Goal: Task Accomplishment & Management: Manage account settings

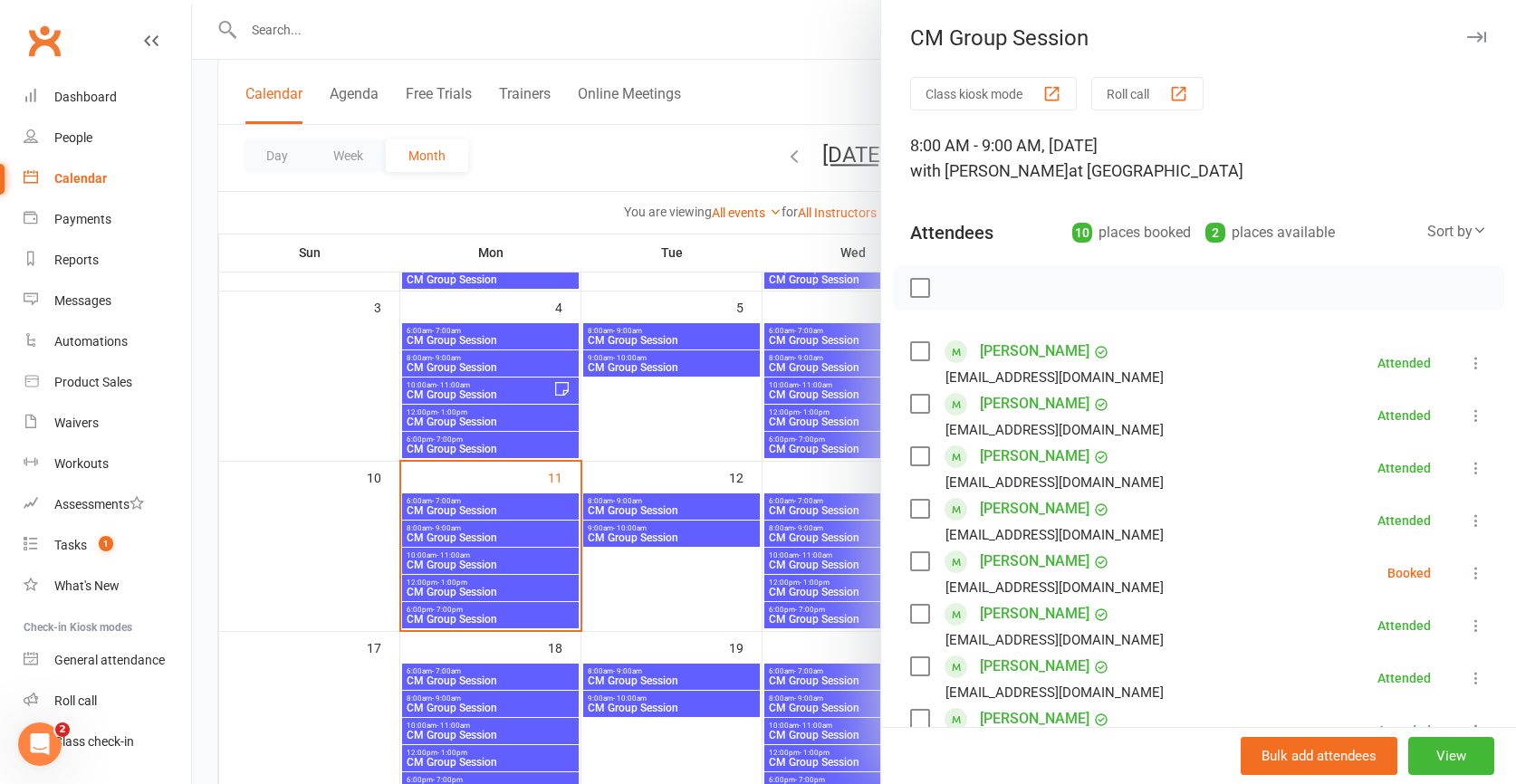
scroll to position [264, 0]
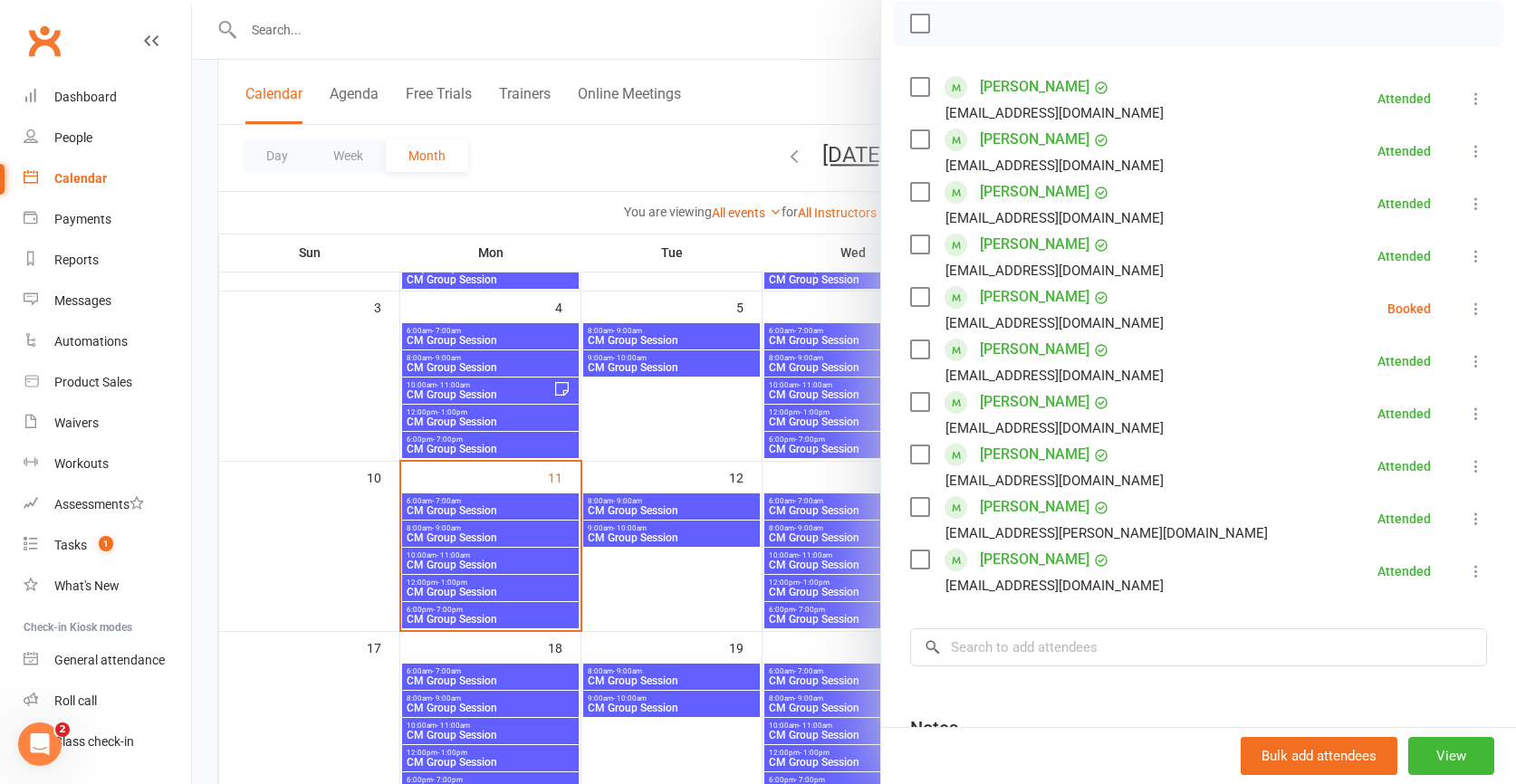
click at [1055, 136] on link "[PERSON_NAME]" at bounding box center [1034, 139] width 109 height 29
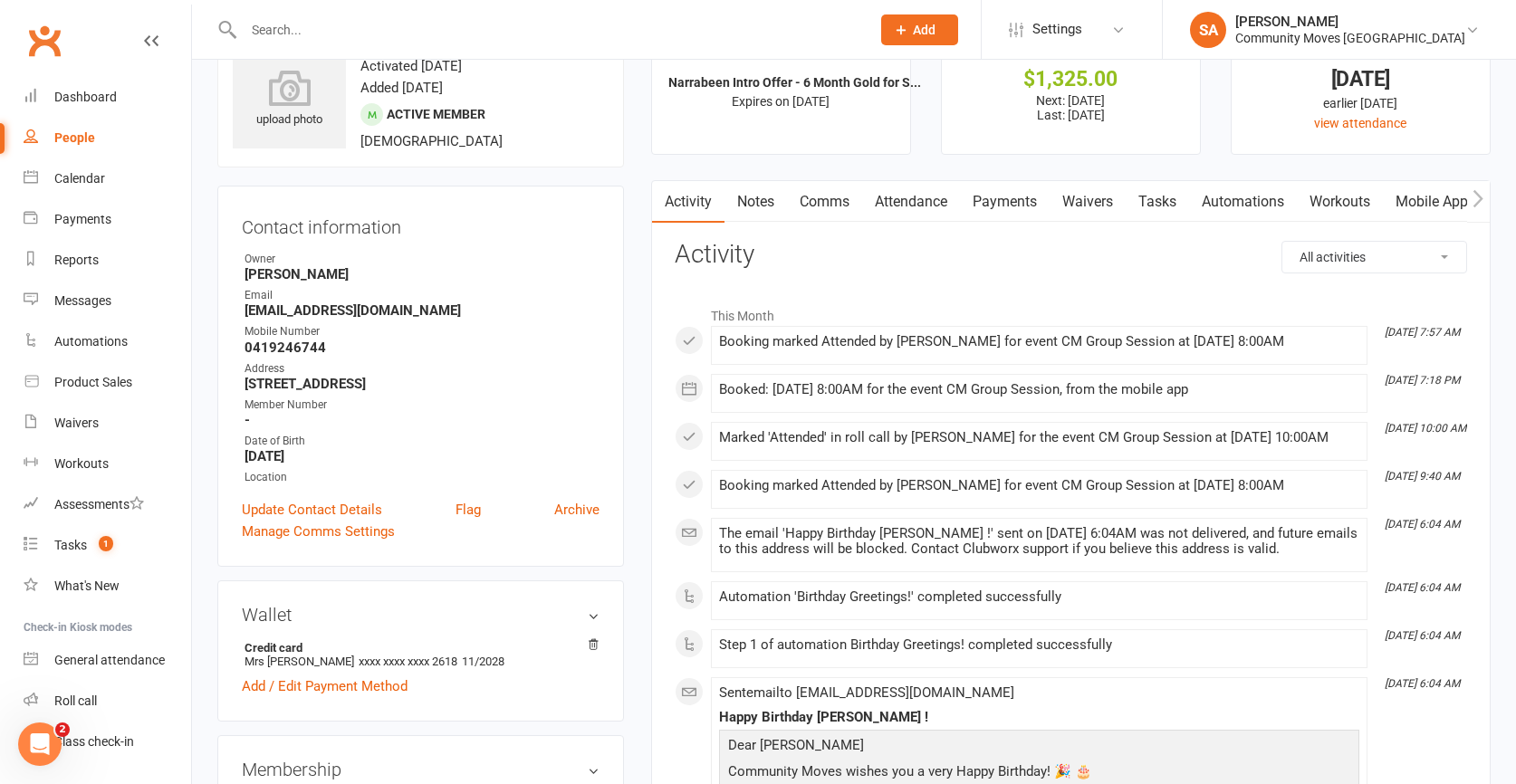
scroll to position [87, 0]
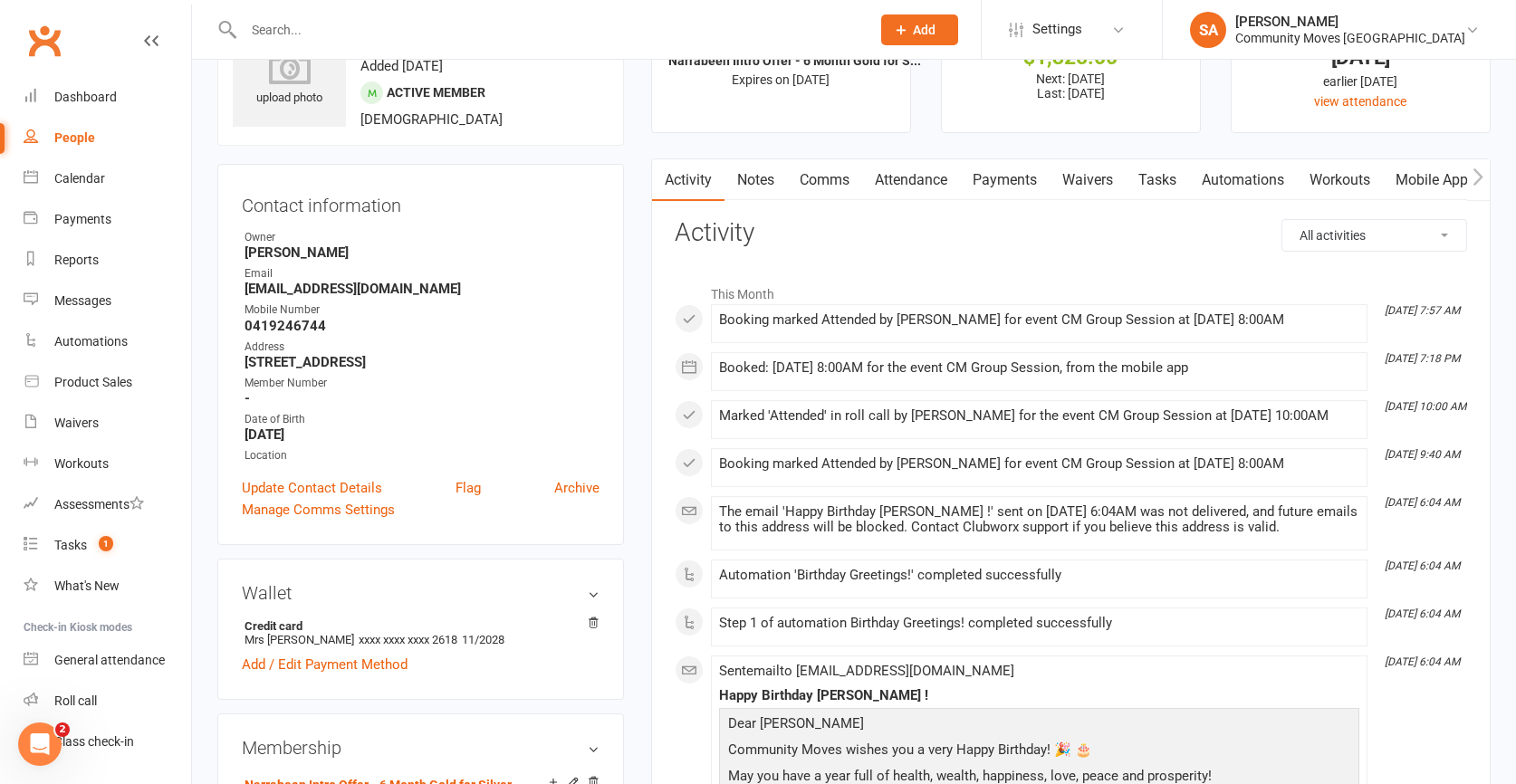
click at [990, 170] on link "Payments" at bounding box center [1005, 181] width 89 height 42
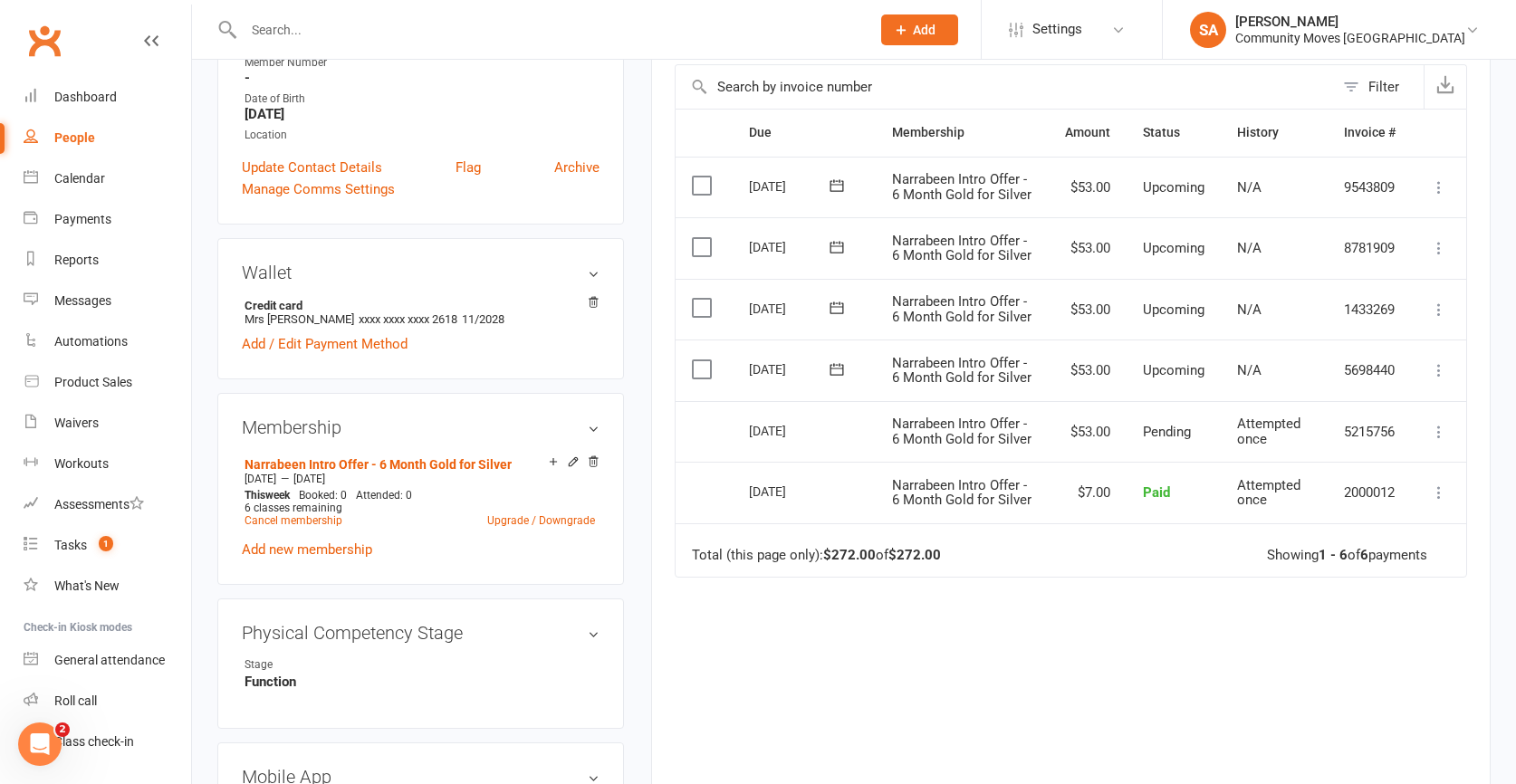
scroll to position [407, 0]
click at [307, 35] on input "text" at bounding box center [548, 30] width 620 height 26
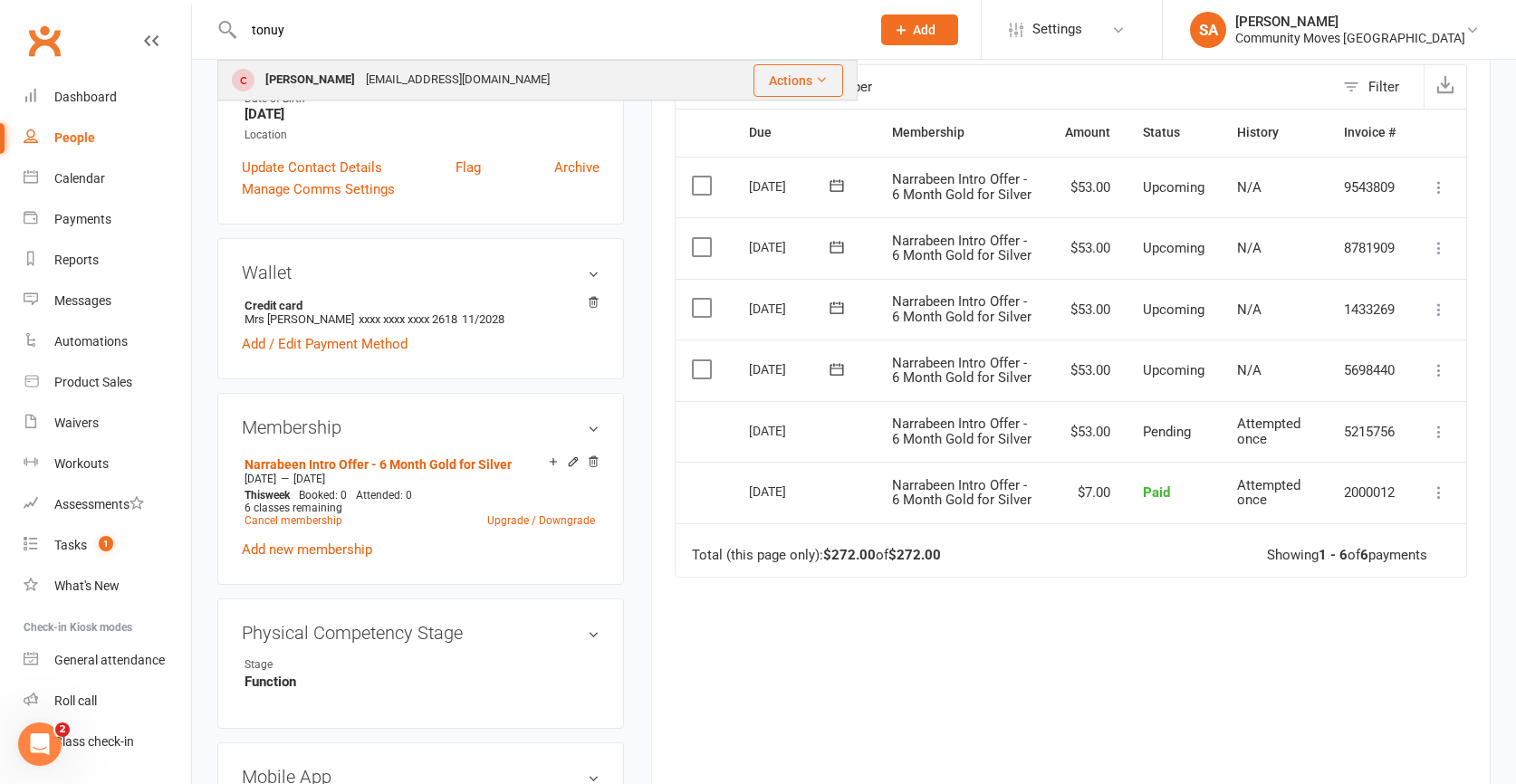
type input "[PERSON_NAME]"
click at [304, 79] on div "[PERSON_NAME]" at bounding box center [310, 79] width 100 height 26
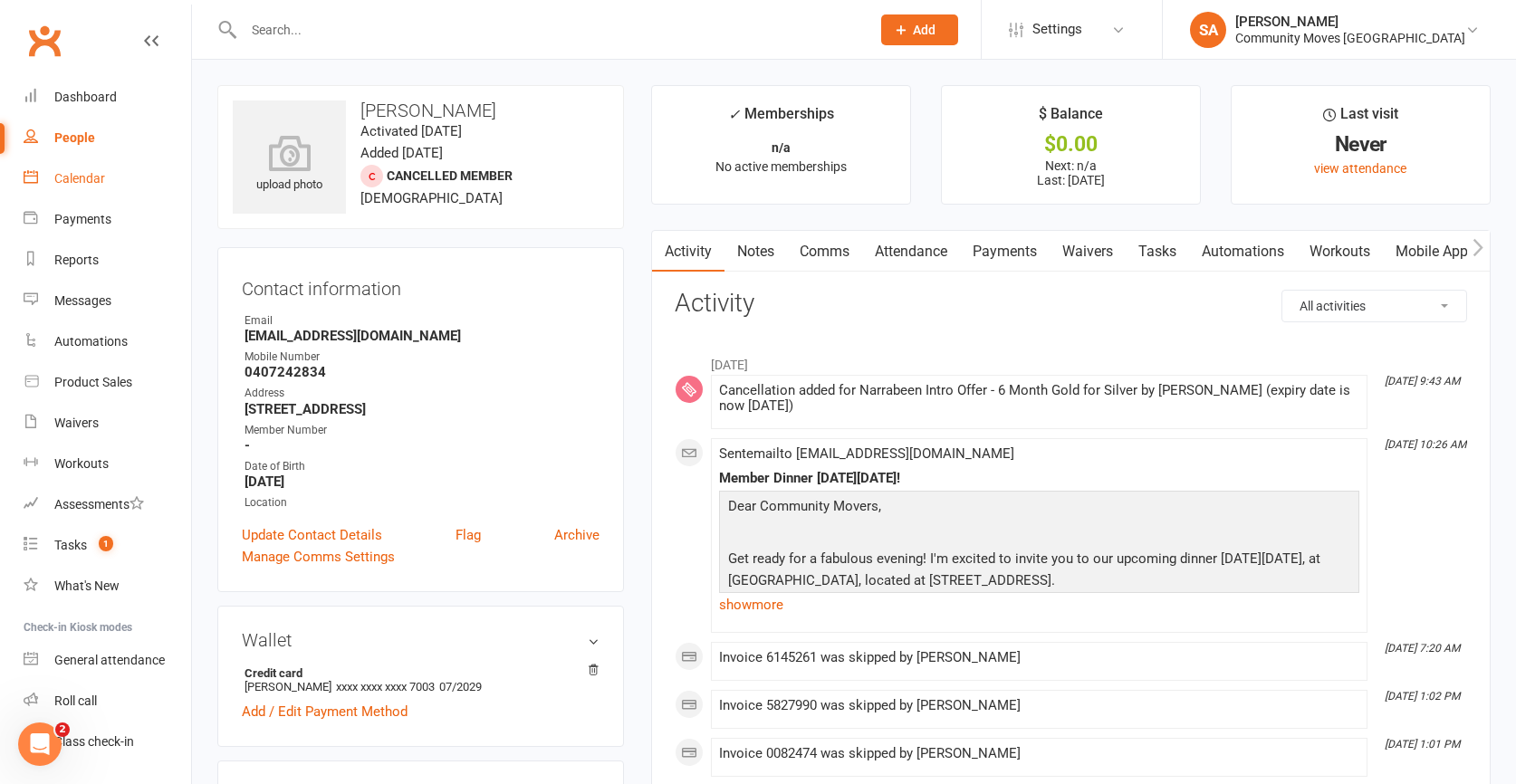
click at [88, 175] on div "Calendar" at bounding box center [79, 178] width 51 height 15
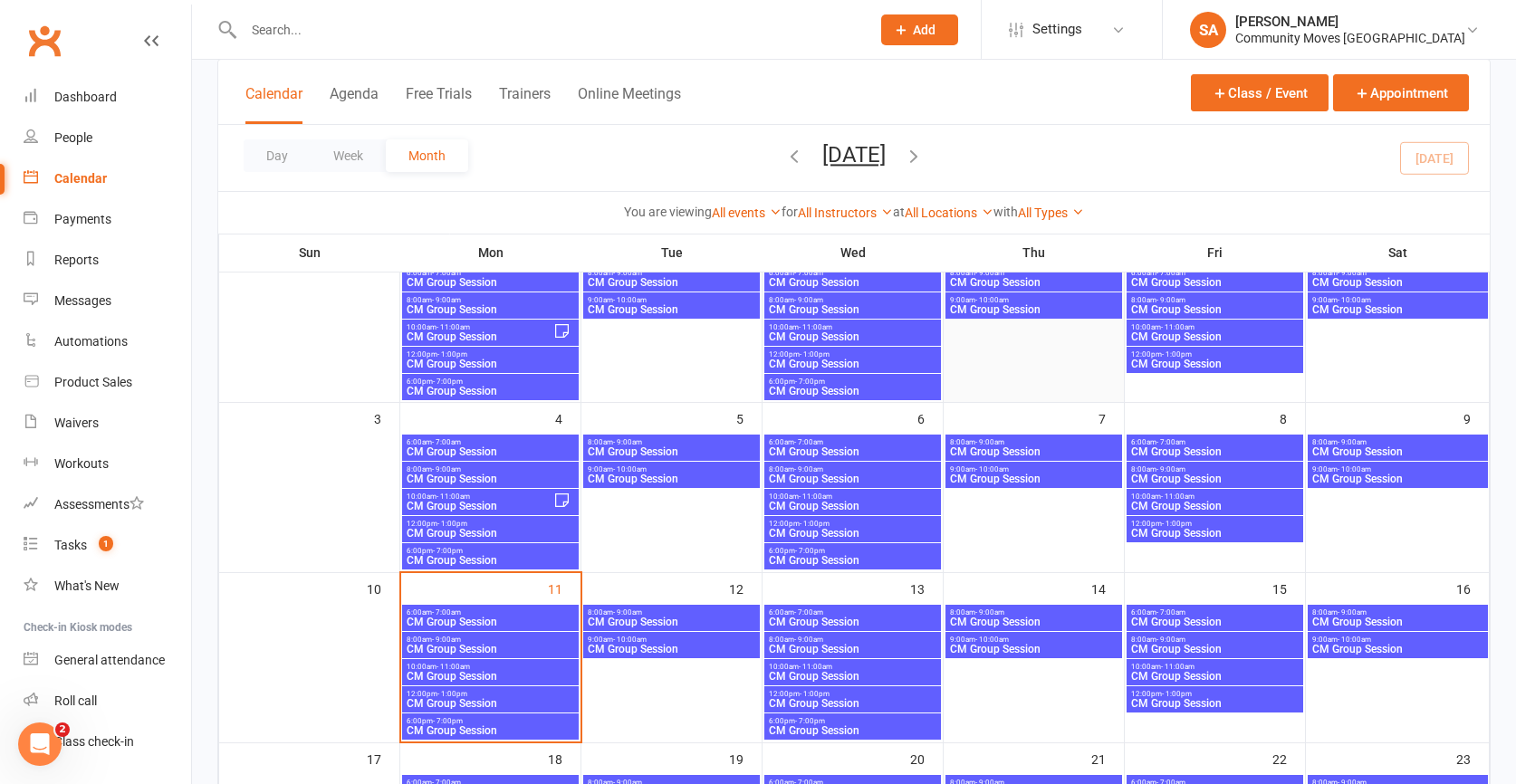
scroll to position [152, 0]
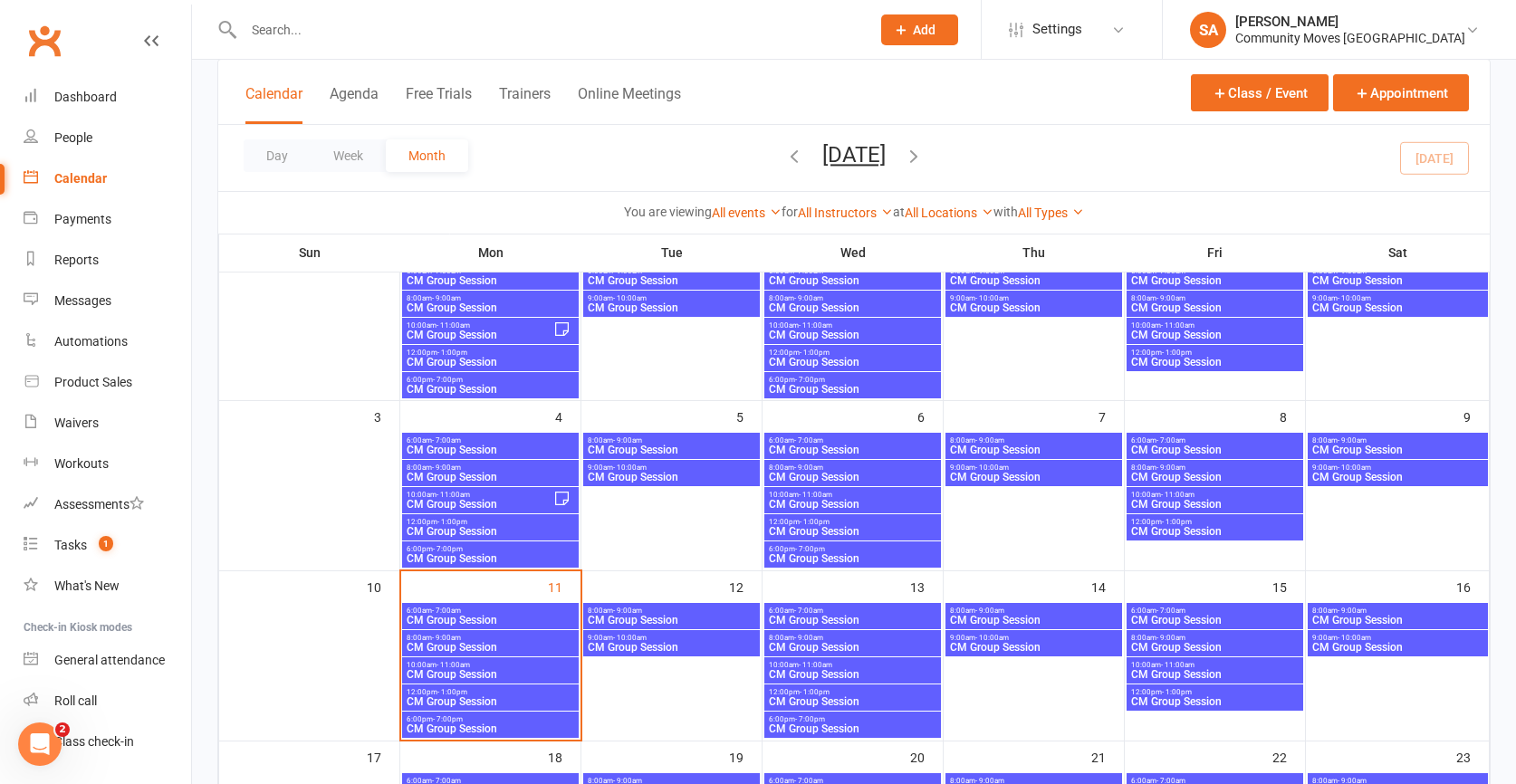
click at [1000, 470] on div "9:00am - 10:00am CM Group Session" at bounding box center [1034, 472] width 177 height 26
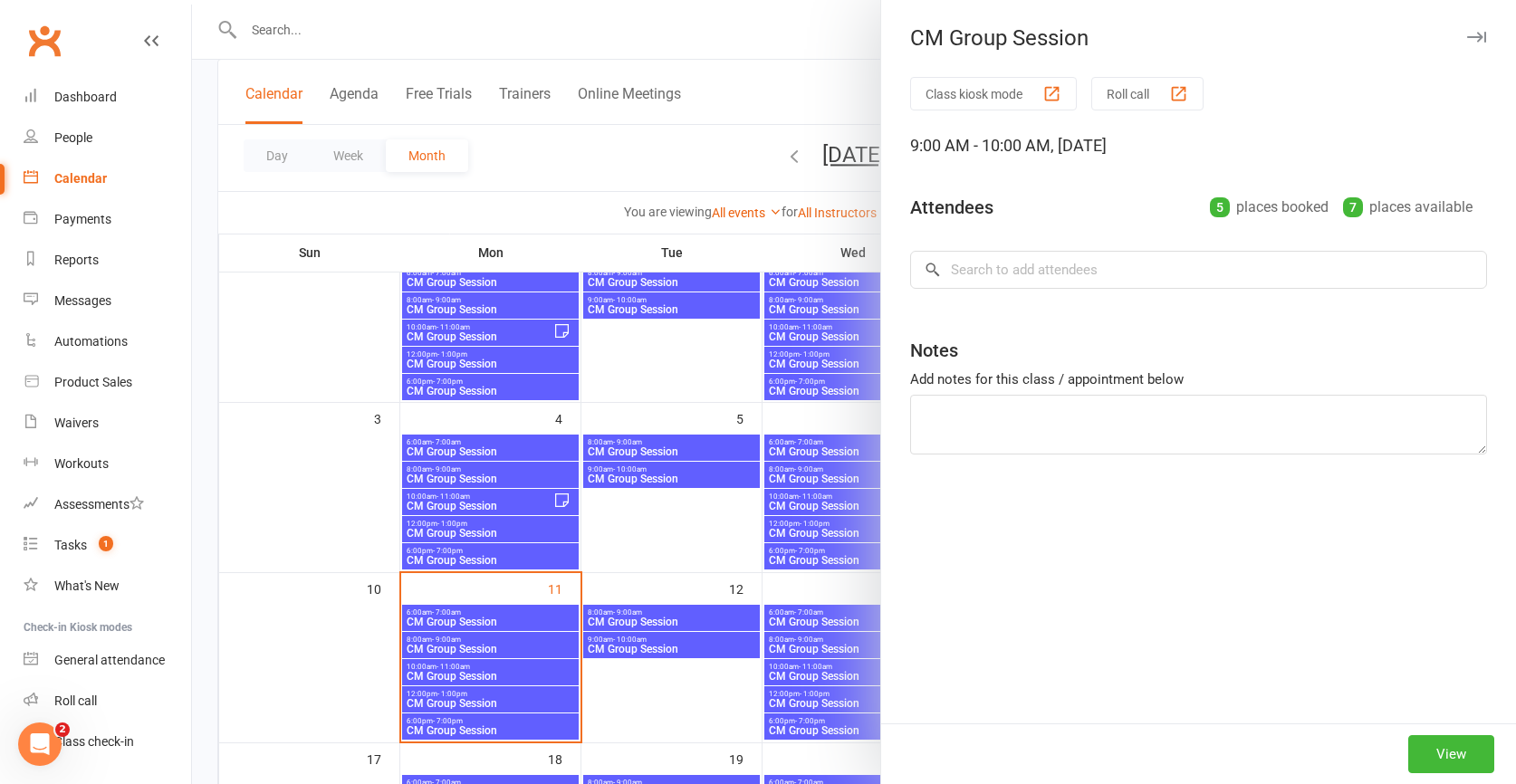
scroll to position [156, 0]
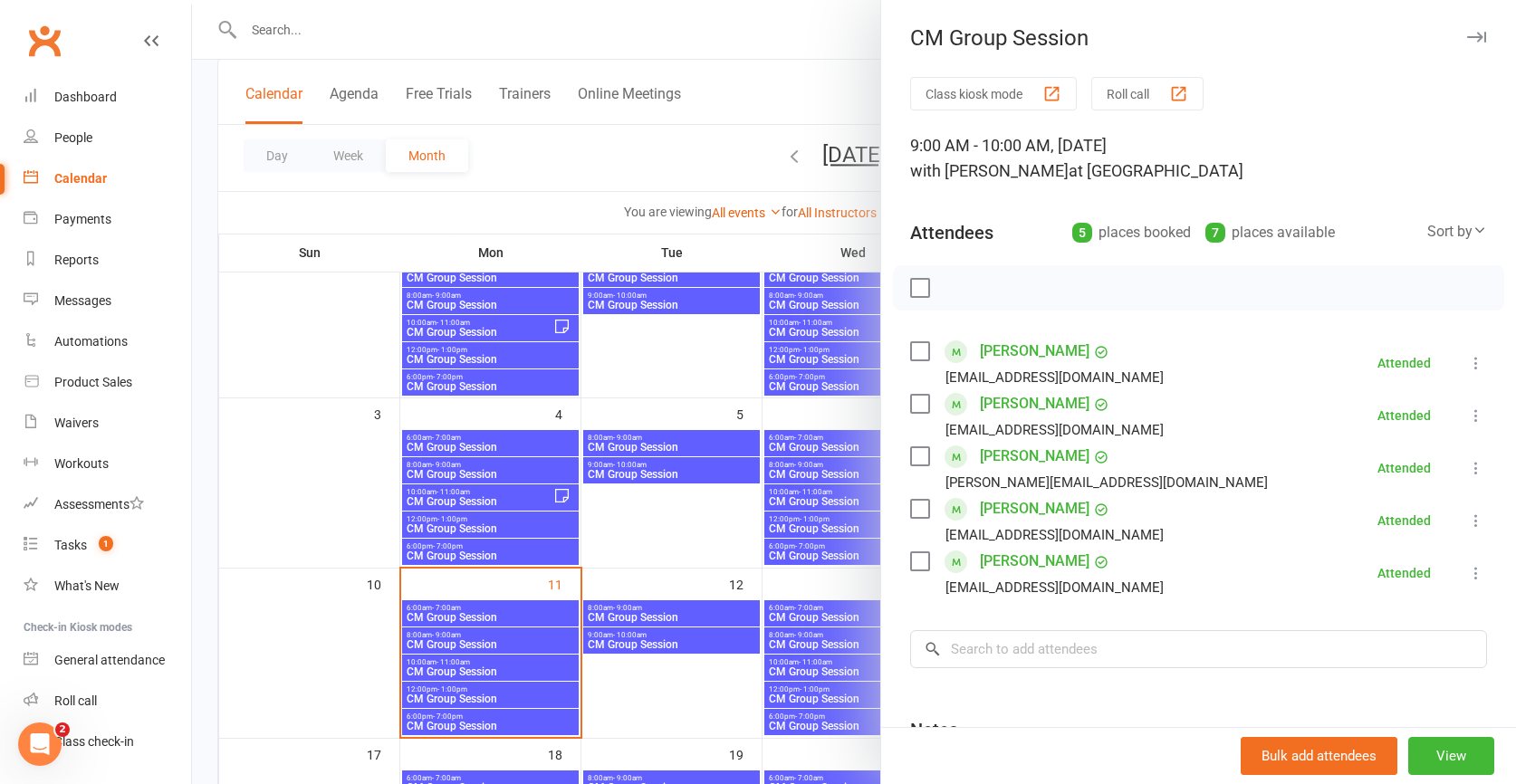
click at [707, 363] on div at bounding box center [853, 392] width 1323 height 784
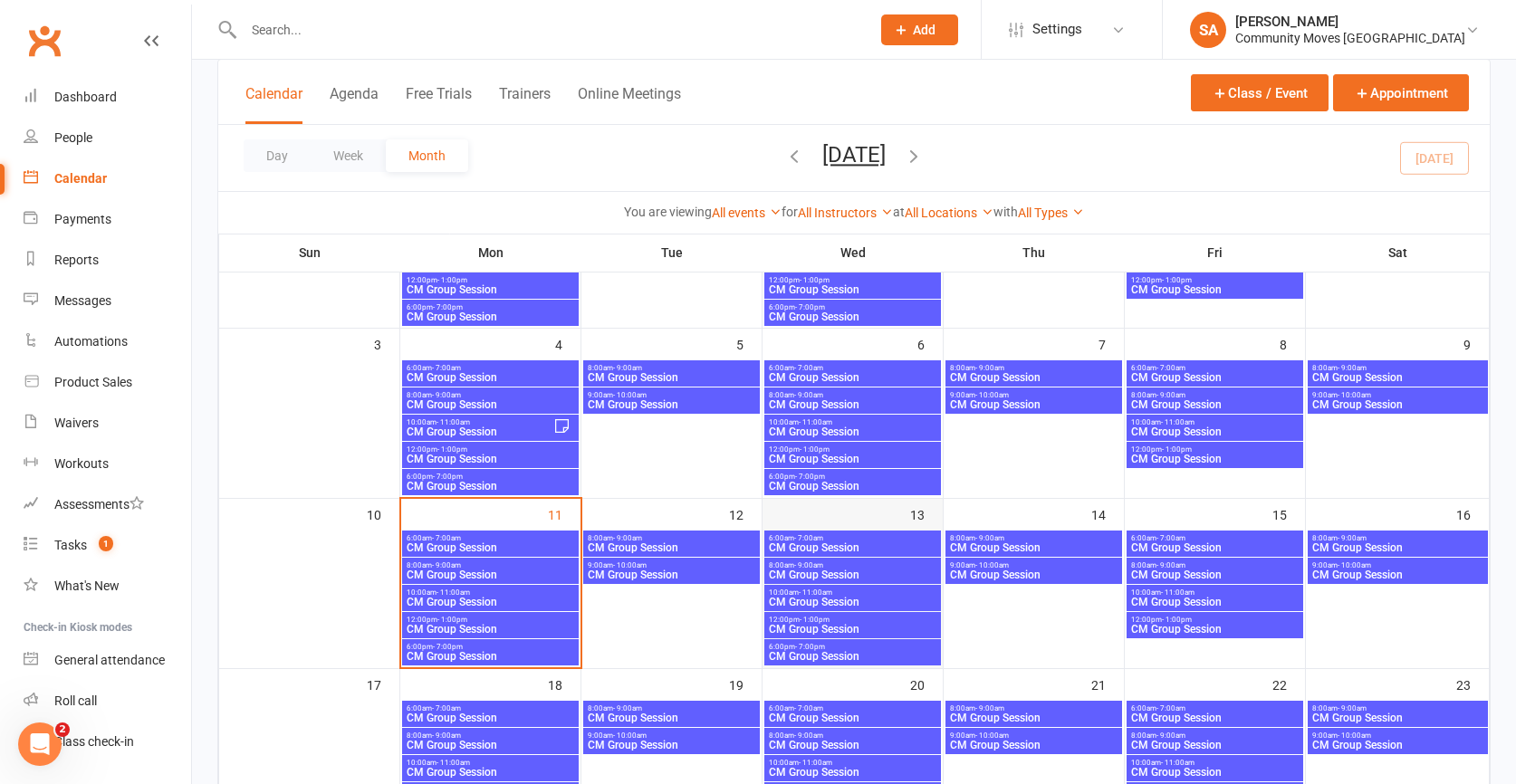
scroll to position [231, 0]
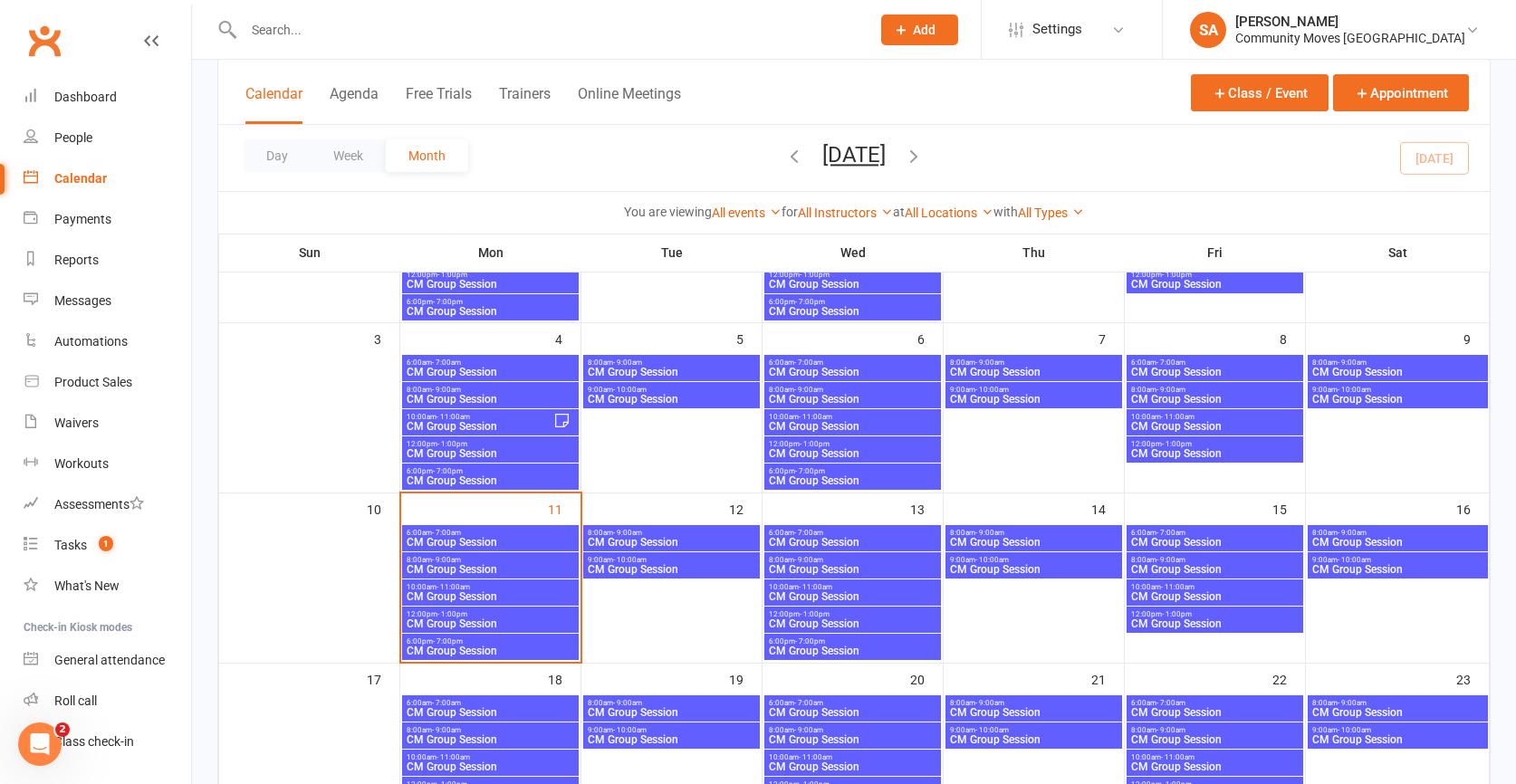
click at [1000, 564] on span "CM Group Session" at bounding box center [1034, 569] width 170 height 11
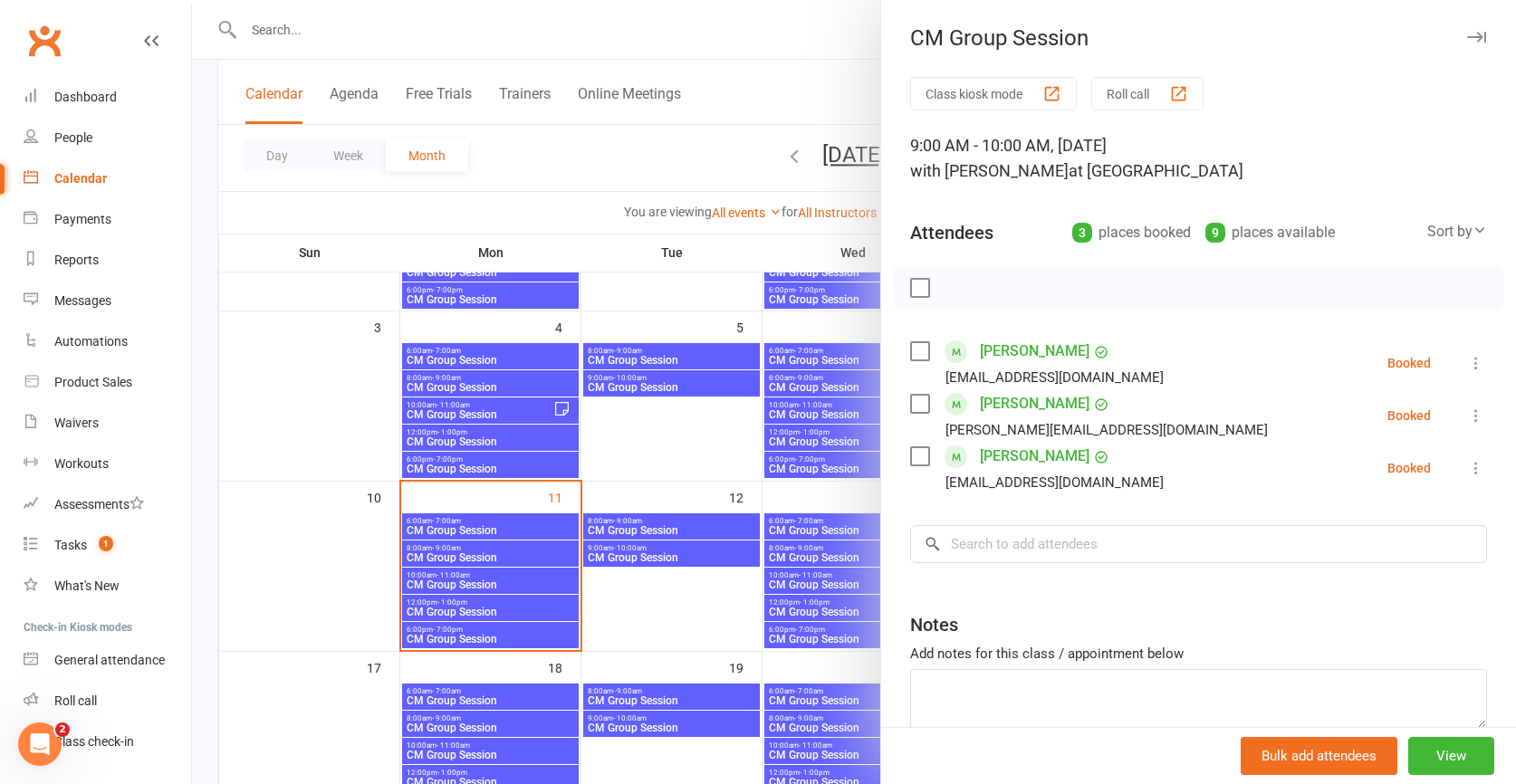
scroll to position [243, 0]
click at [999, 550] on input "search" at bounding box center [1198, 544] width 577 height 38
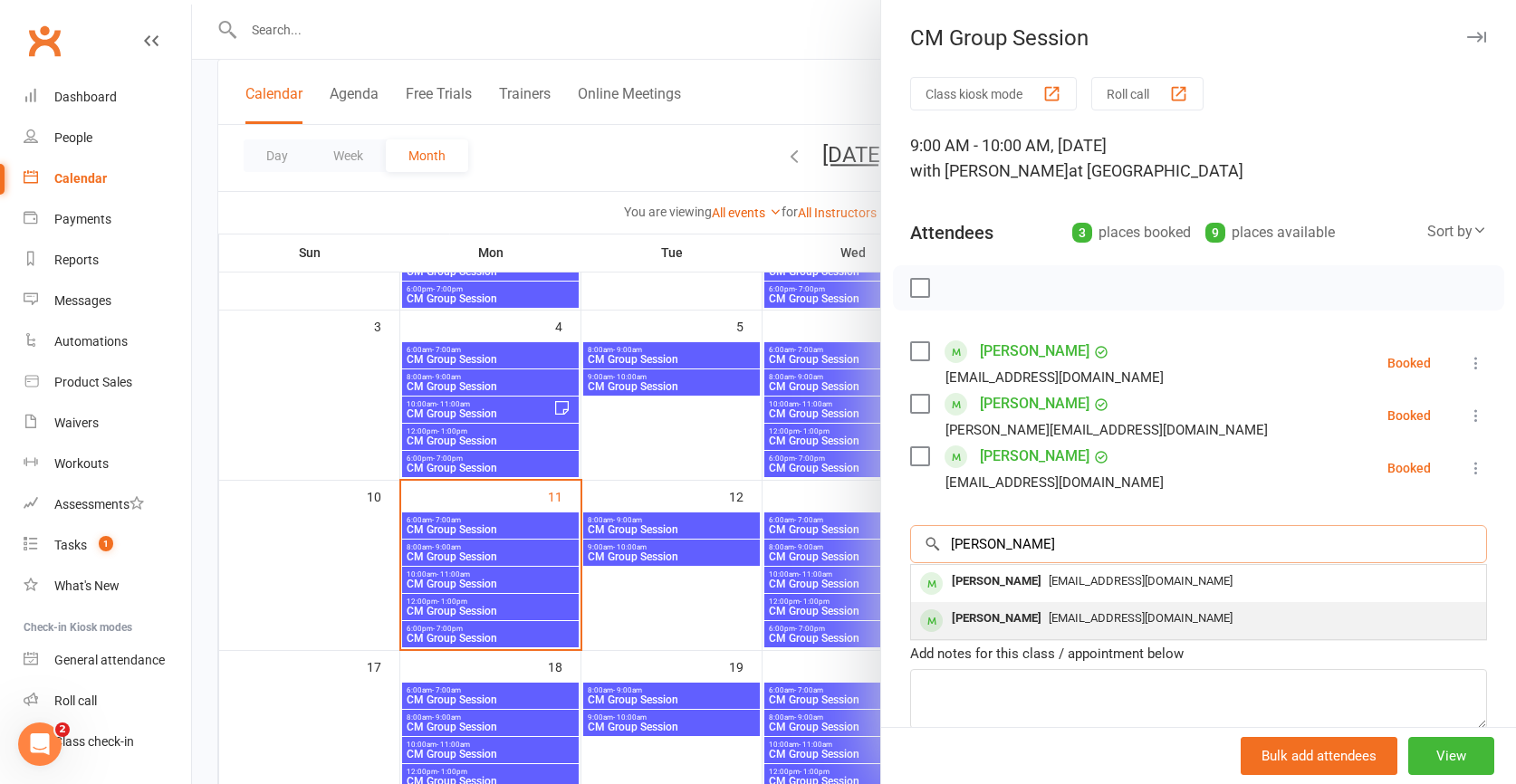
type input "[PERSON_NAME]"
click at [988, 617] on div "[PERSON_NAME]" at bounding box center [996, 618] width 104 height 26
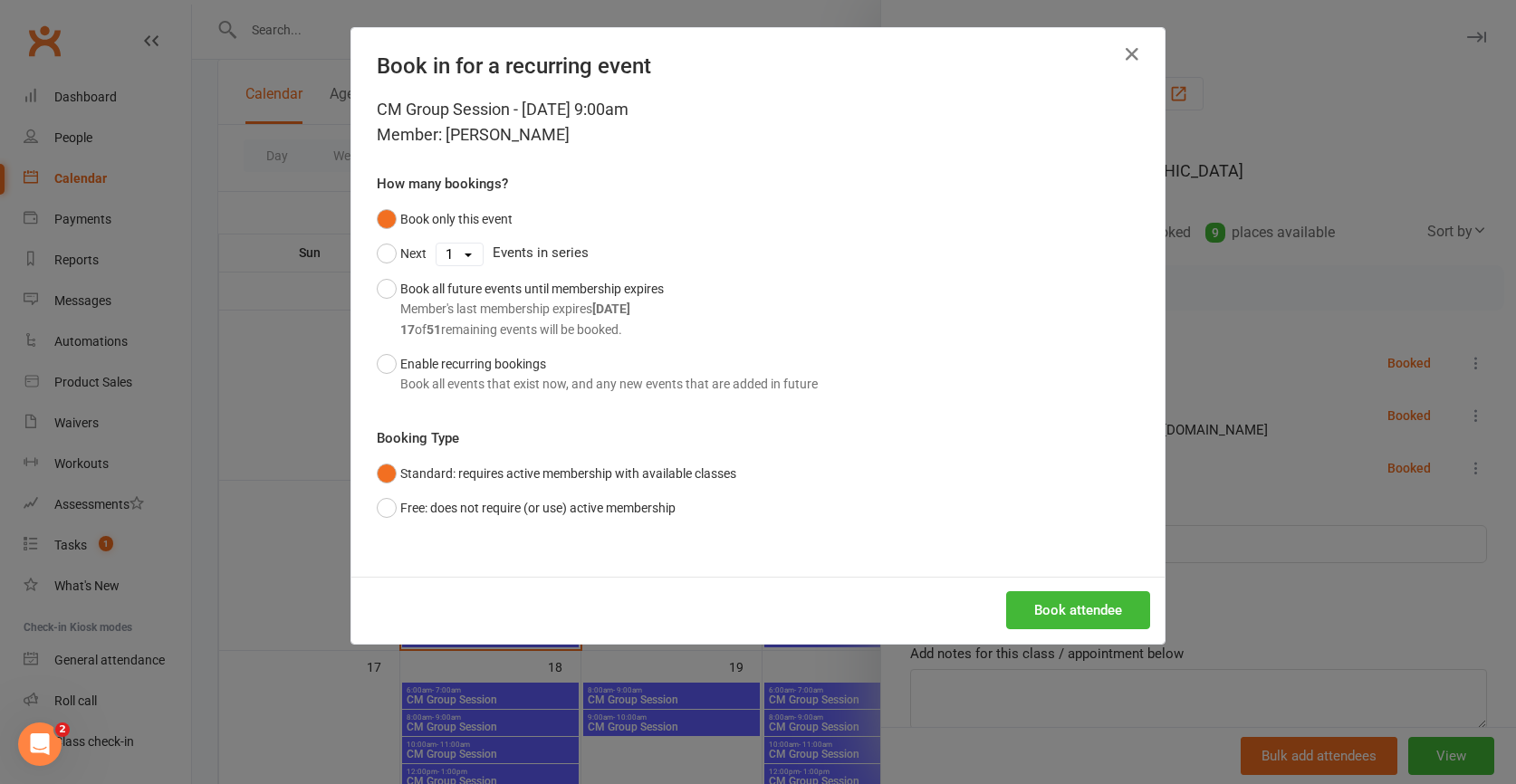
click at [1057, 559] on div "CM Group Session - [DATE] 9:00am Member: [PERSON_NAME] How many bookings? Book …" at bounding box center [758, 336] width 813 height 479
click at [1053, 606] on button "Book attendee" at bounding box center [1077, 610] width 144 height 38
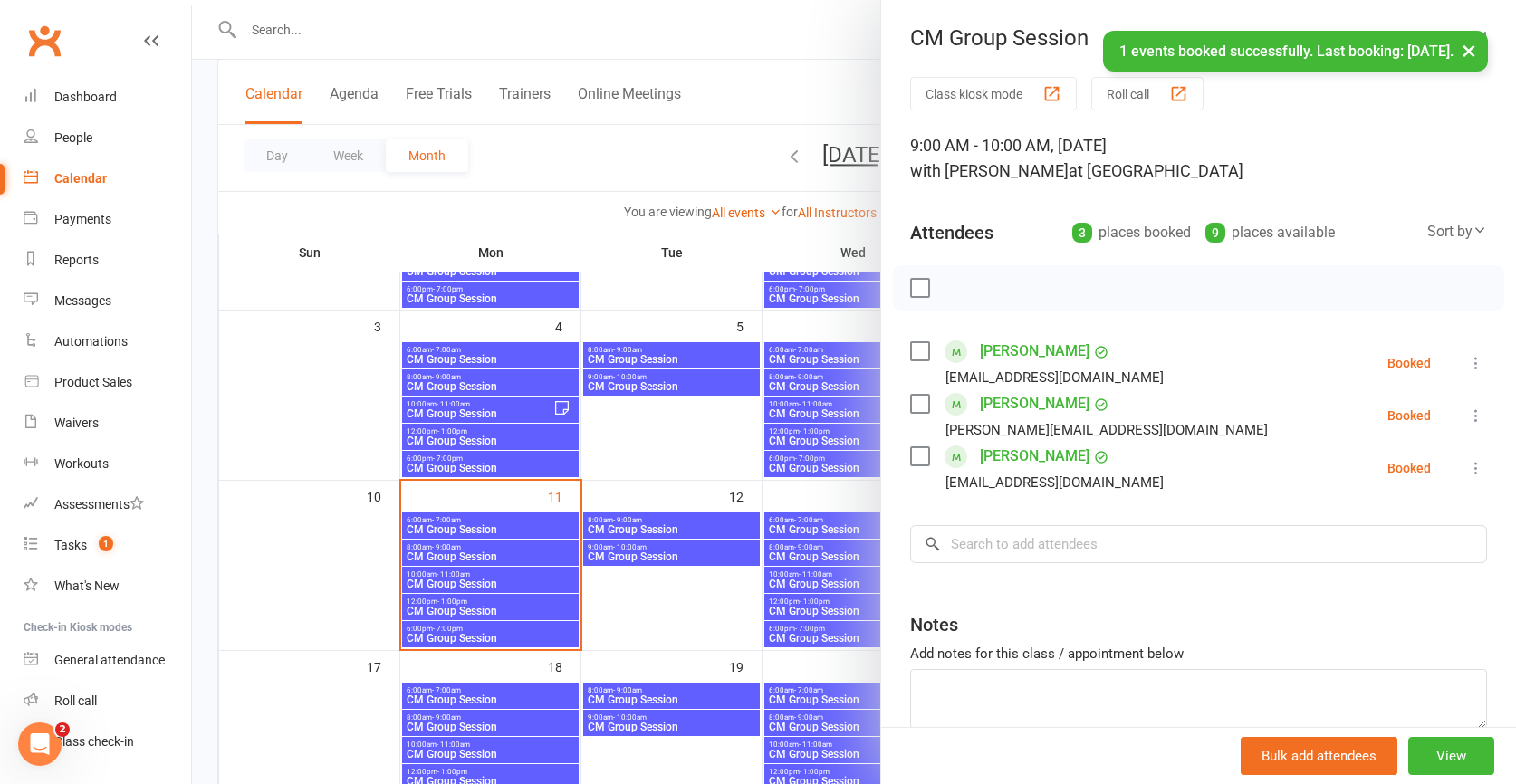
click at [718, 608] on div at bounding box center [853, 392] width 1323 height 784
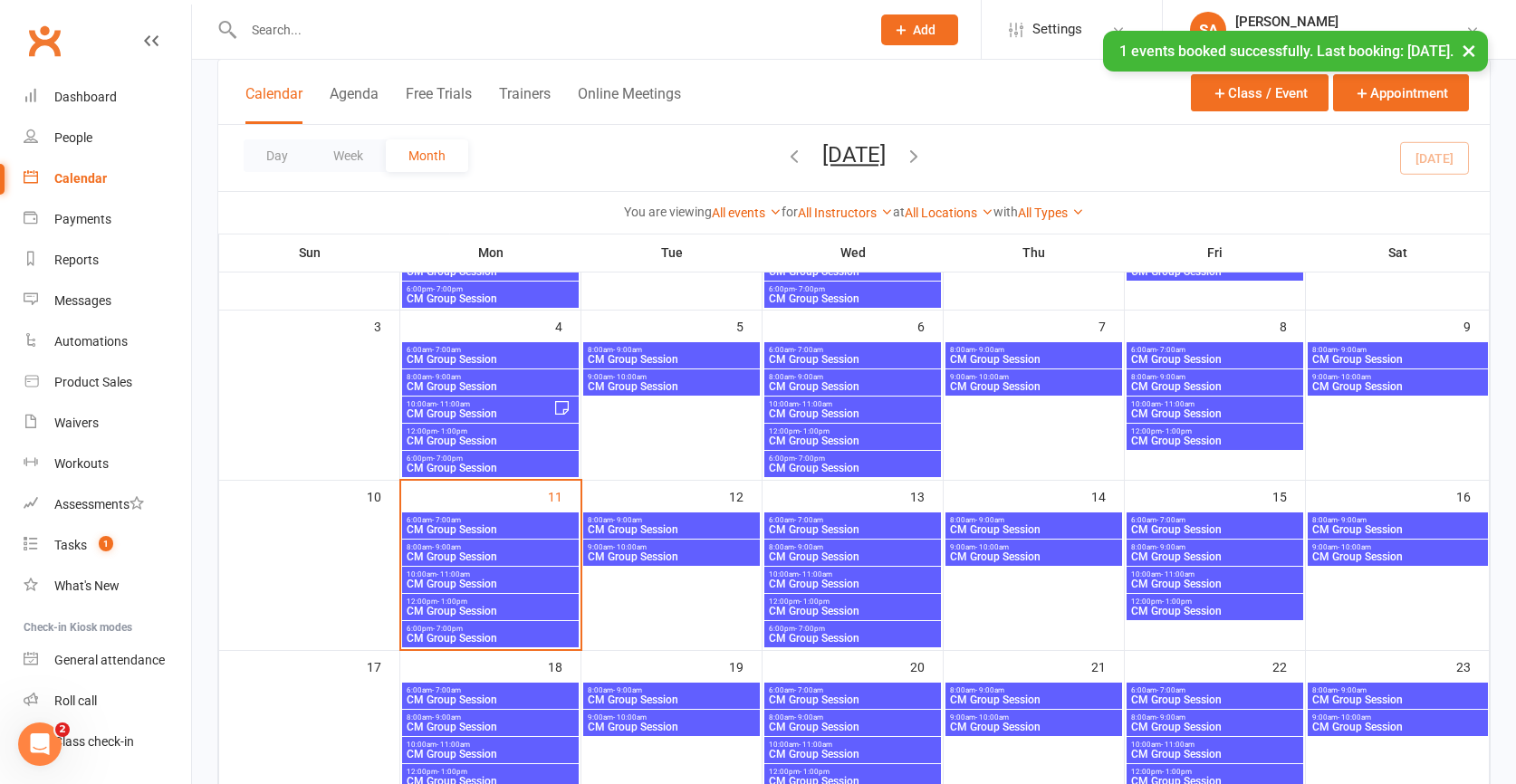
click at [1388, 551] on span "CM Group Session" at bounding box center [1398, 556] width 173 height 11
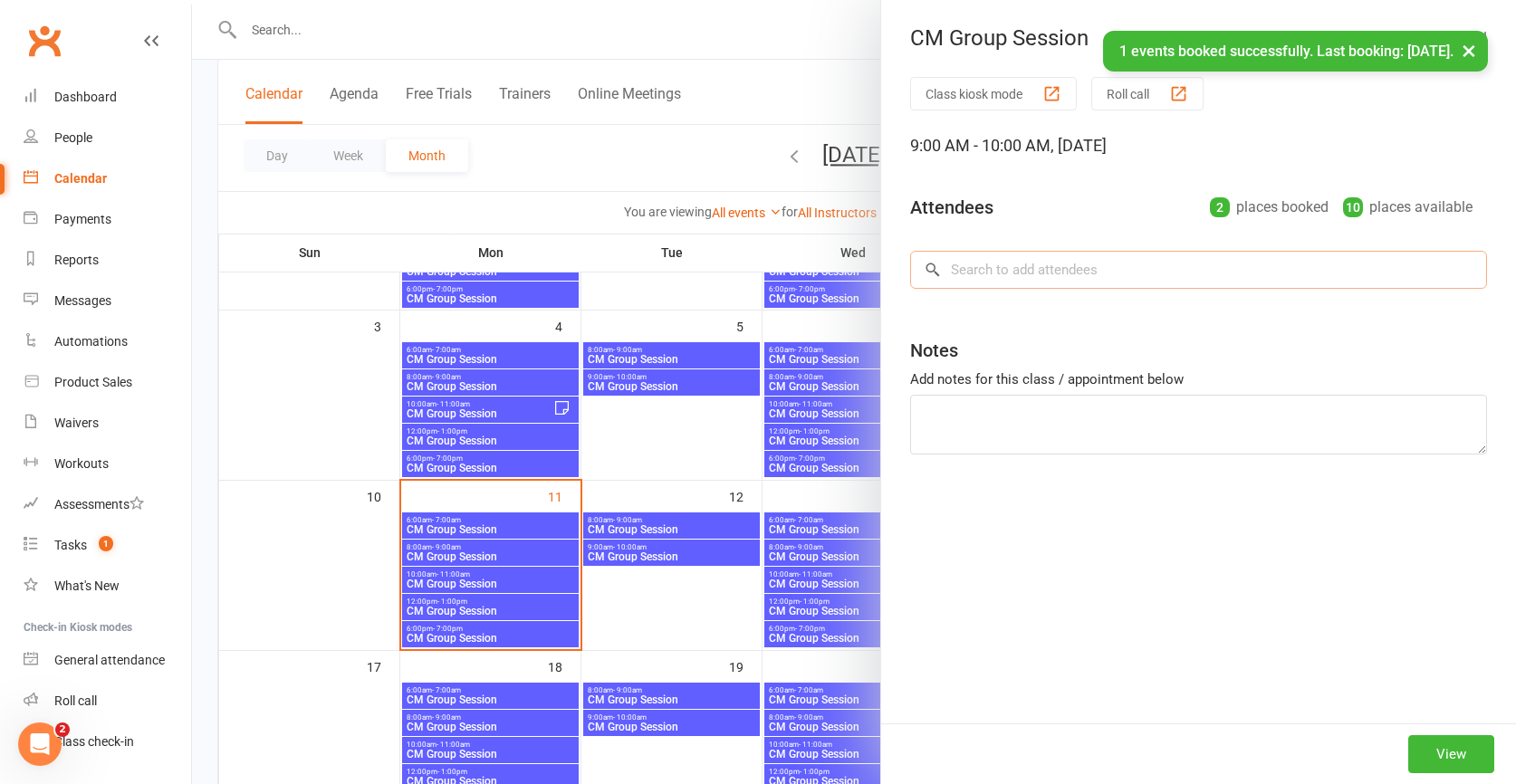
click at [1090, 275] on input "search" at bounding box center [1198, 270] width 577 height 38
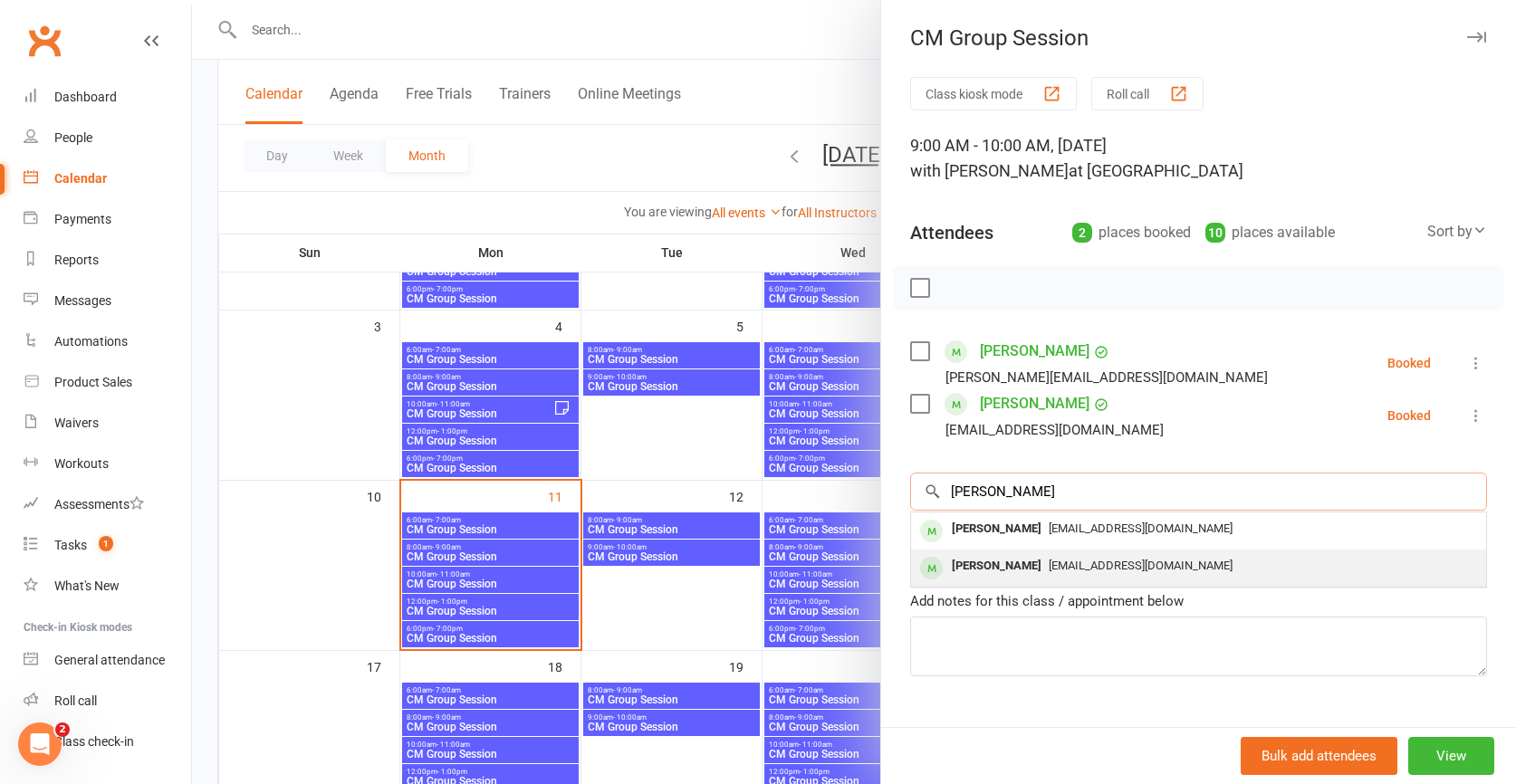
type input "[PERSON_NAME]"
click at [997, 565] on div "[PERSON_NAME]" at bounding box center [996, 566] width 104 height 26
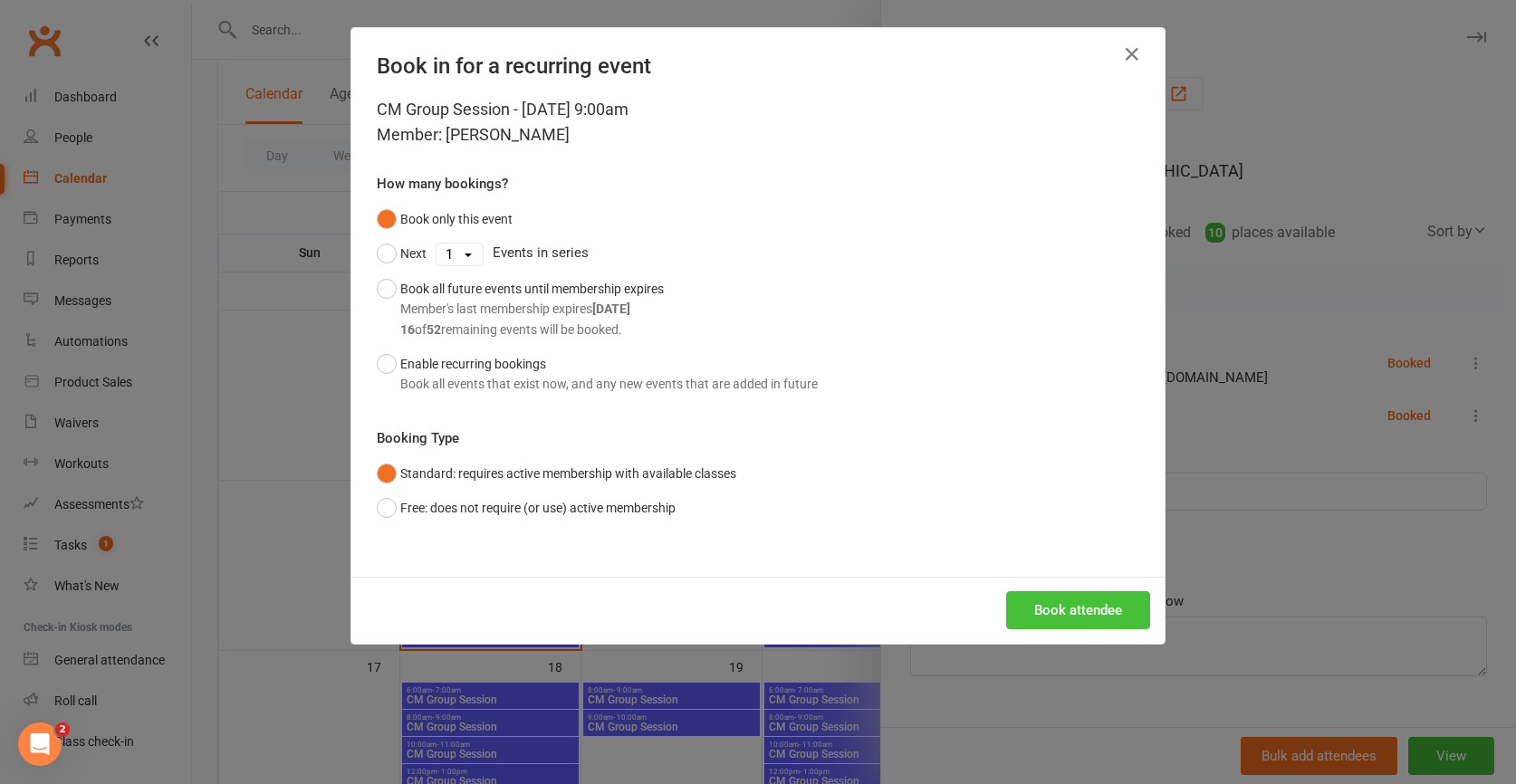
click at [1075, 608] on button "Book attendee" at bounding box center [1077, 610] width 144 height 38
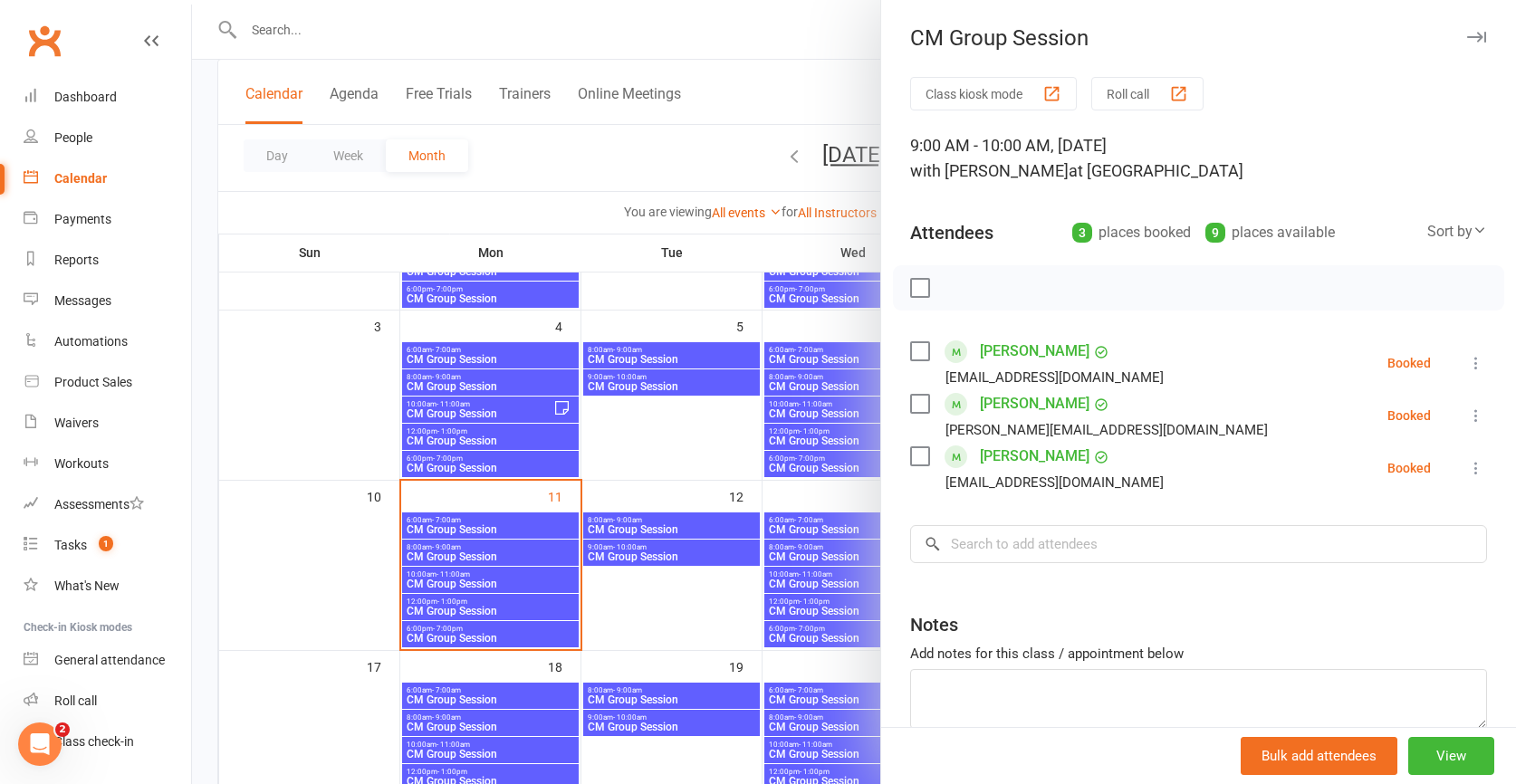
click at [627, 166] on div at bounding box center [853, 392] width 1323 height 784
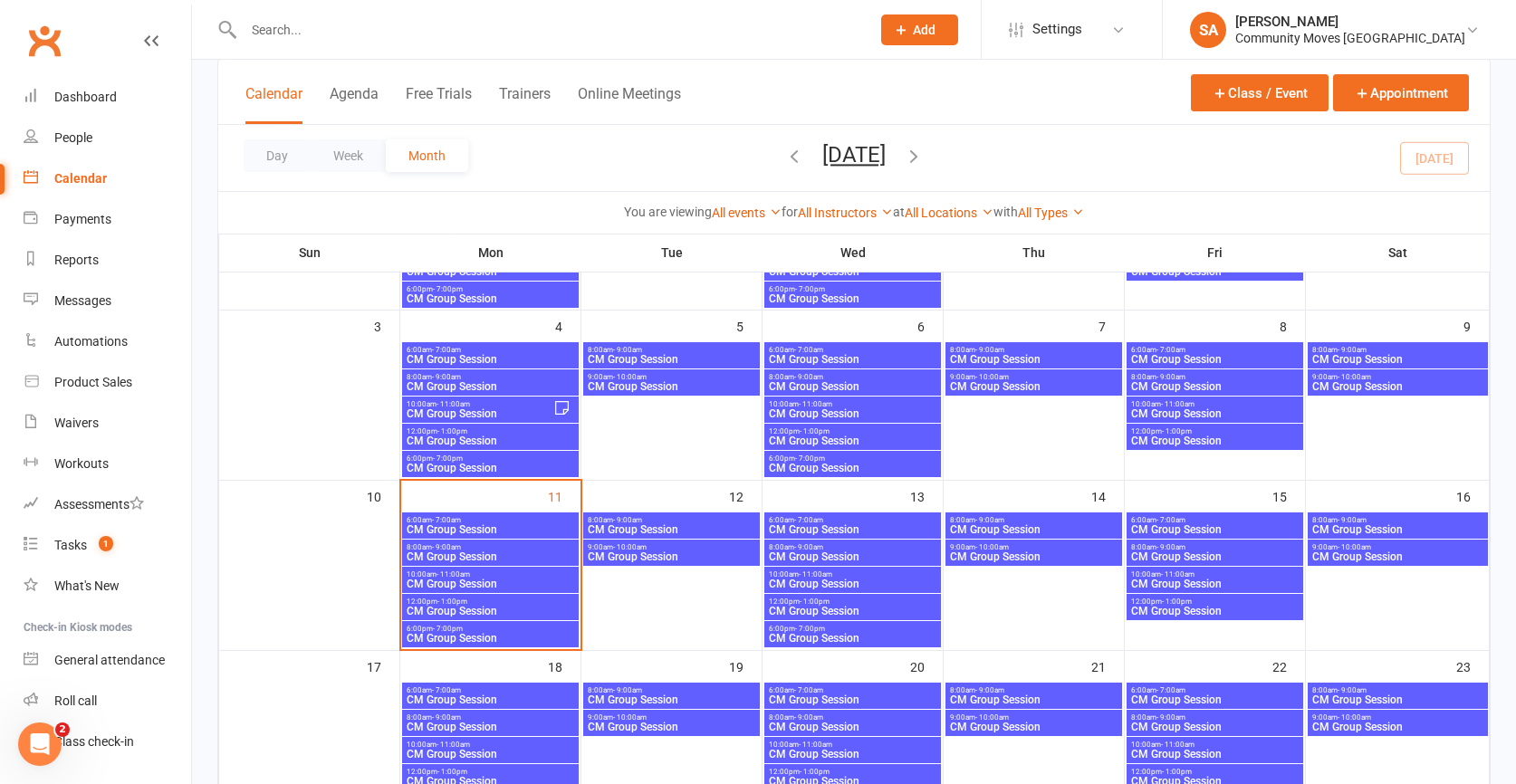
scroll to position [242, 0]
click at [501, 580] on span "CM Group Session" at bounding box center [490, 585] width 170 height 11
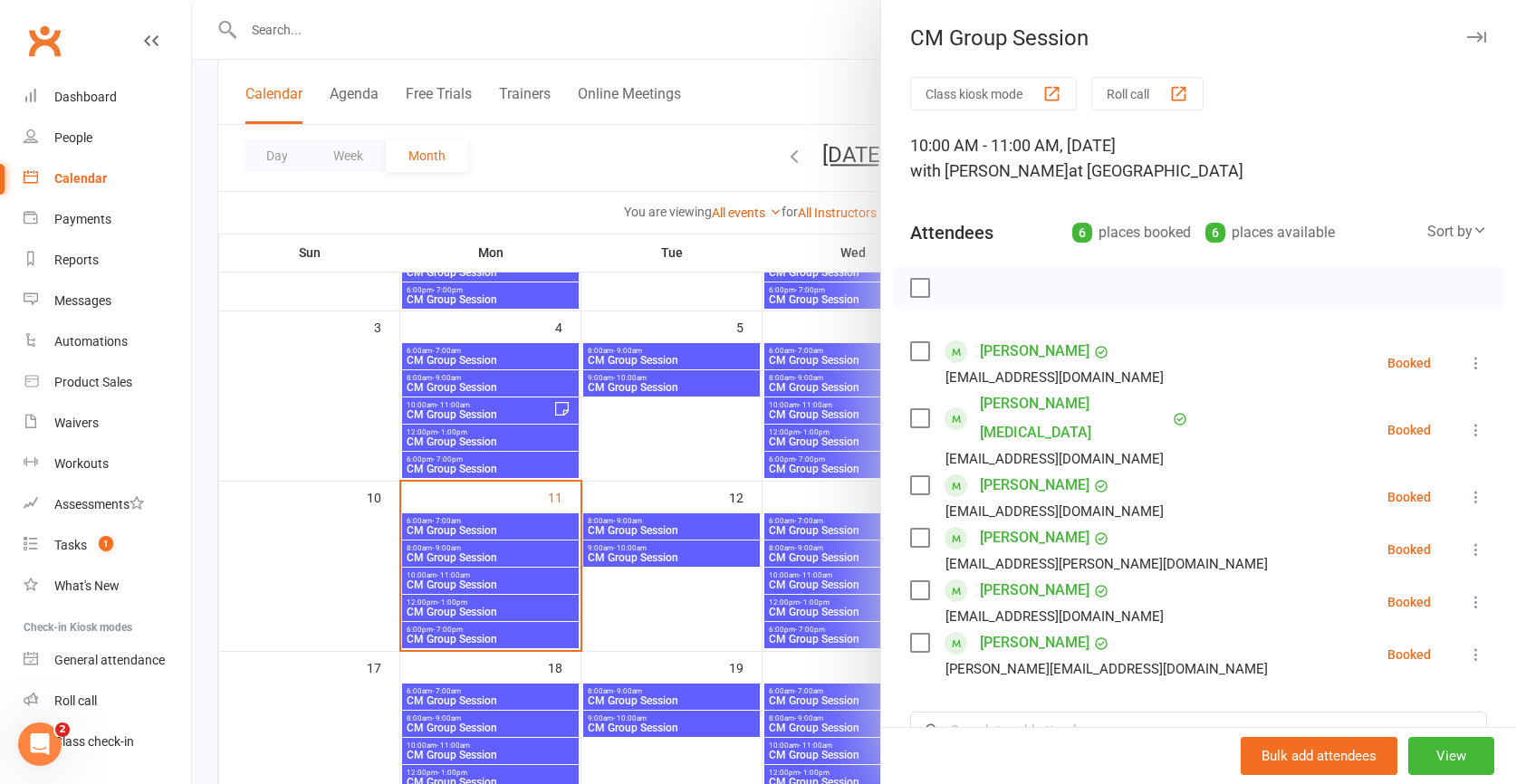
click at [1471, 421] on icon at bounding box center [1476, 430] width 18 height 18
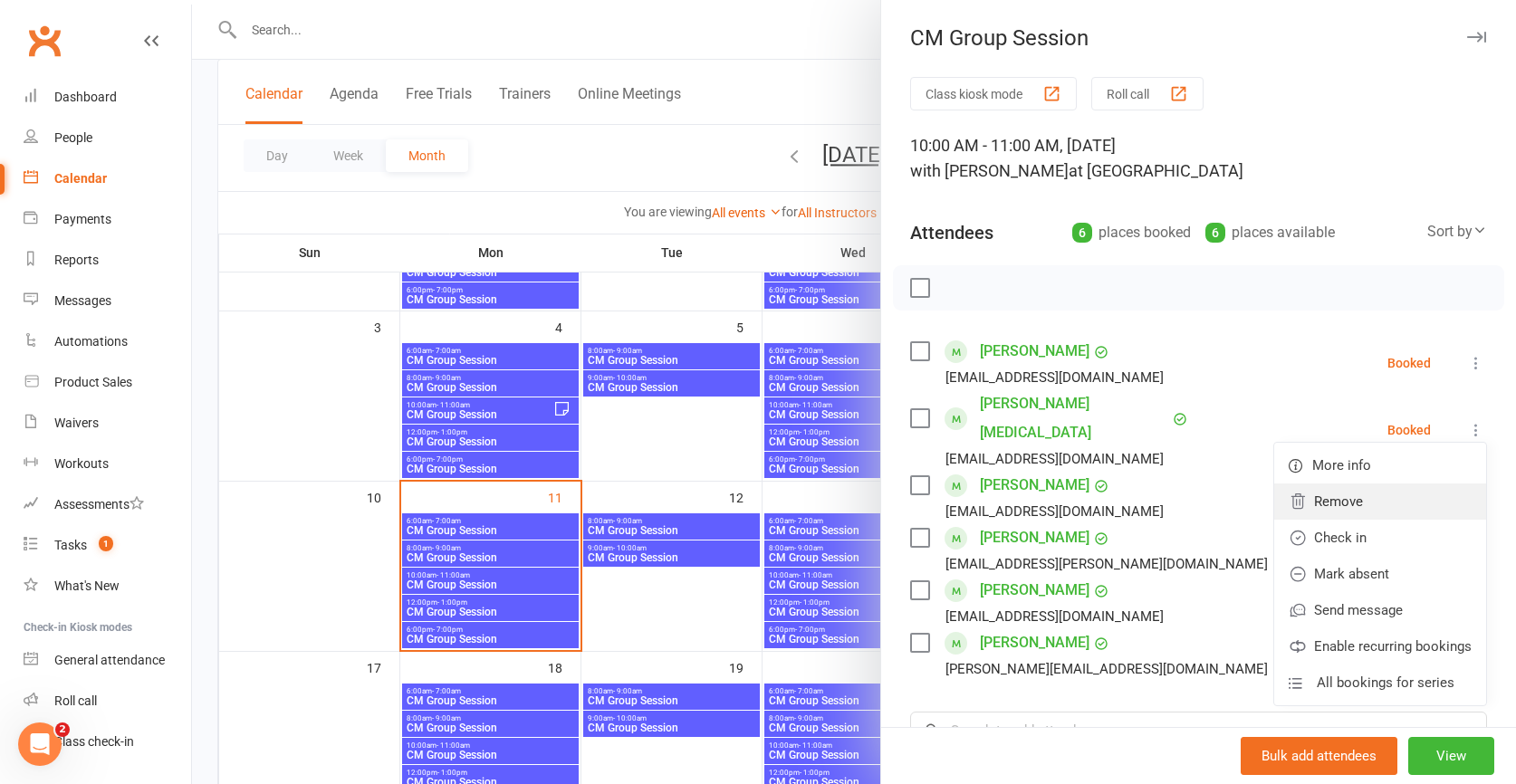
click at [1345, 484] on link "Remove" at bounding box center [1379, 501] width 211 height 36
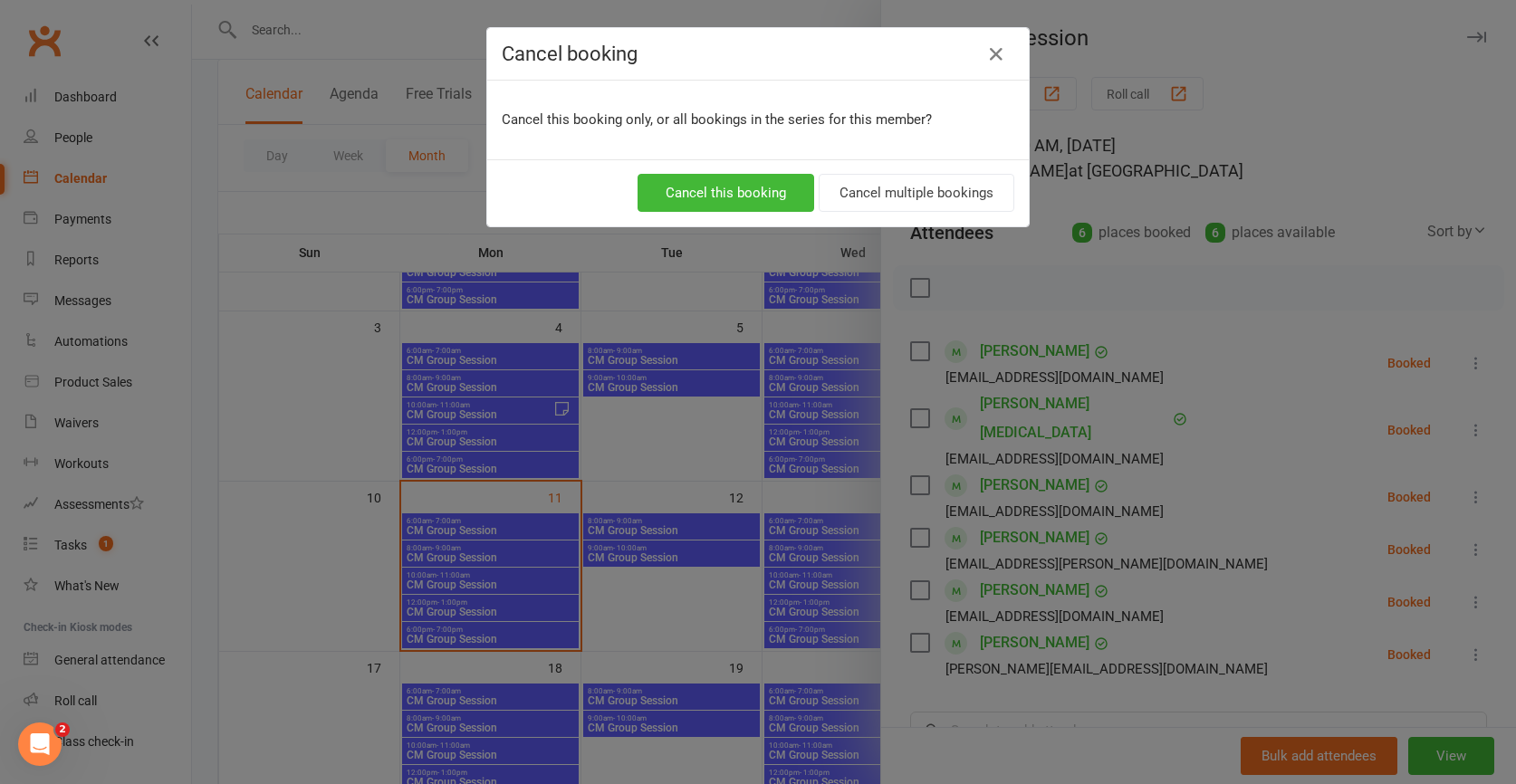
click at [686, 442] on div "Cancel booking Cancel this booking only, or all bookings in the series for this…" at bounding box center [758, 392] width 1516 height 784
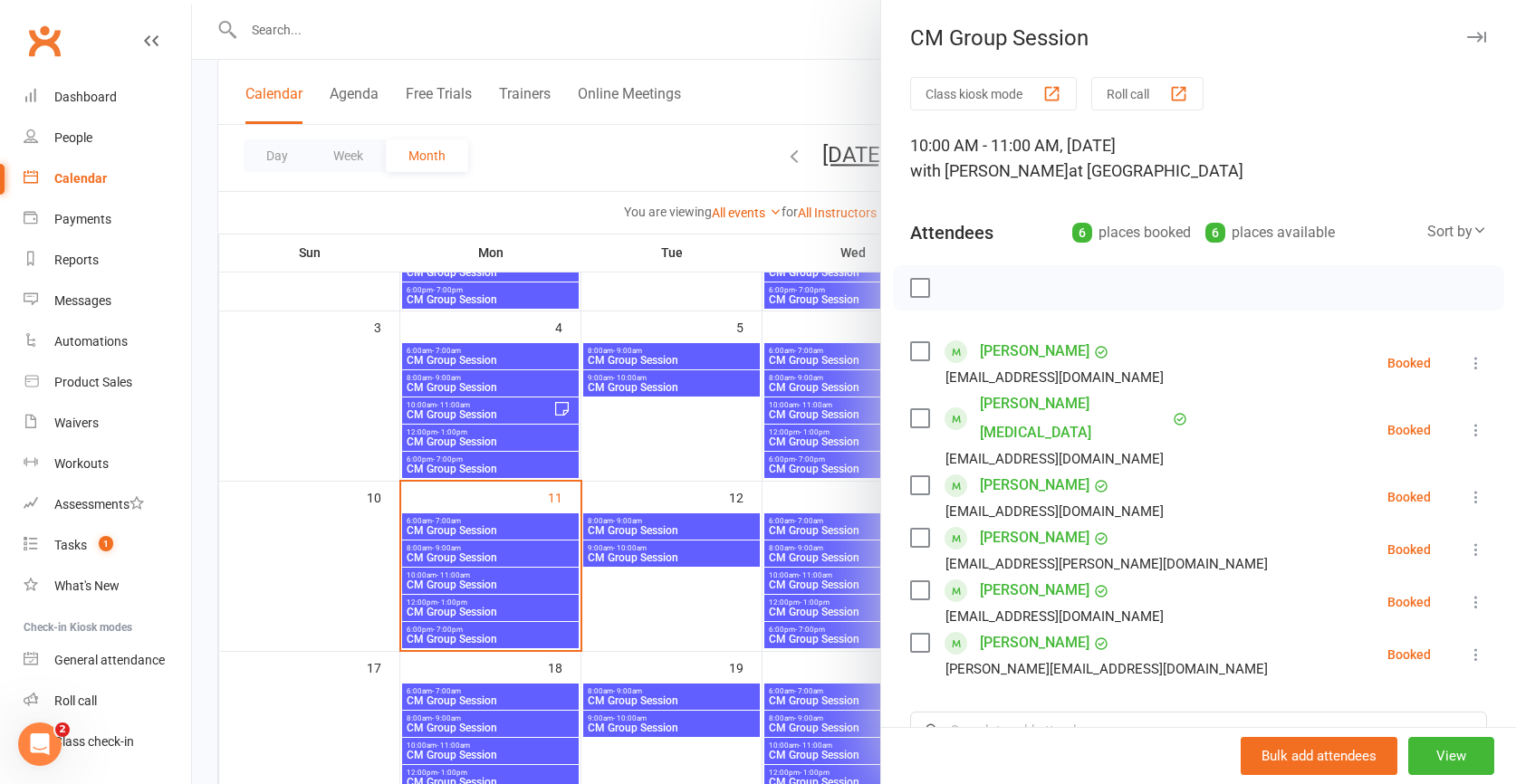
click at [499, 596] on div at bounding box center [853, 392] width 1323 height 784
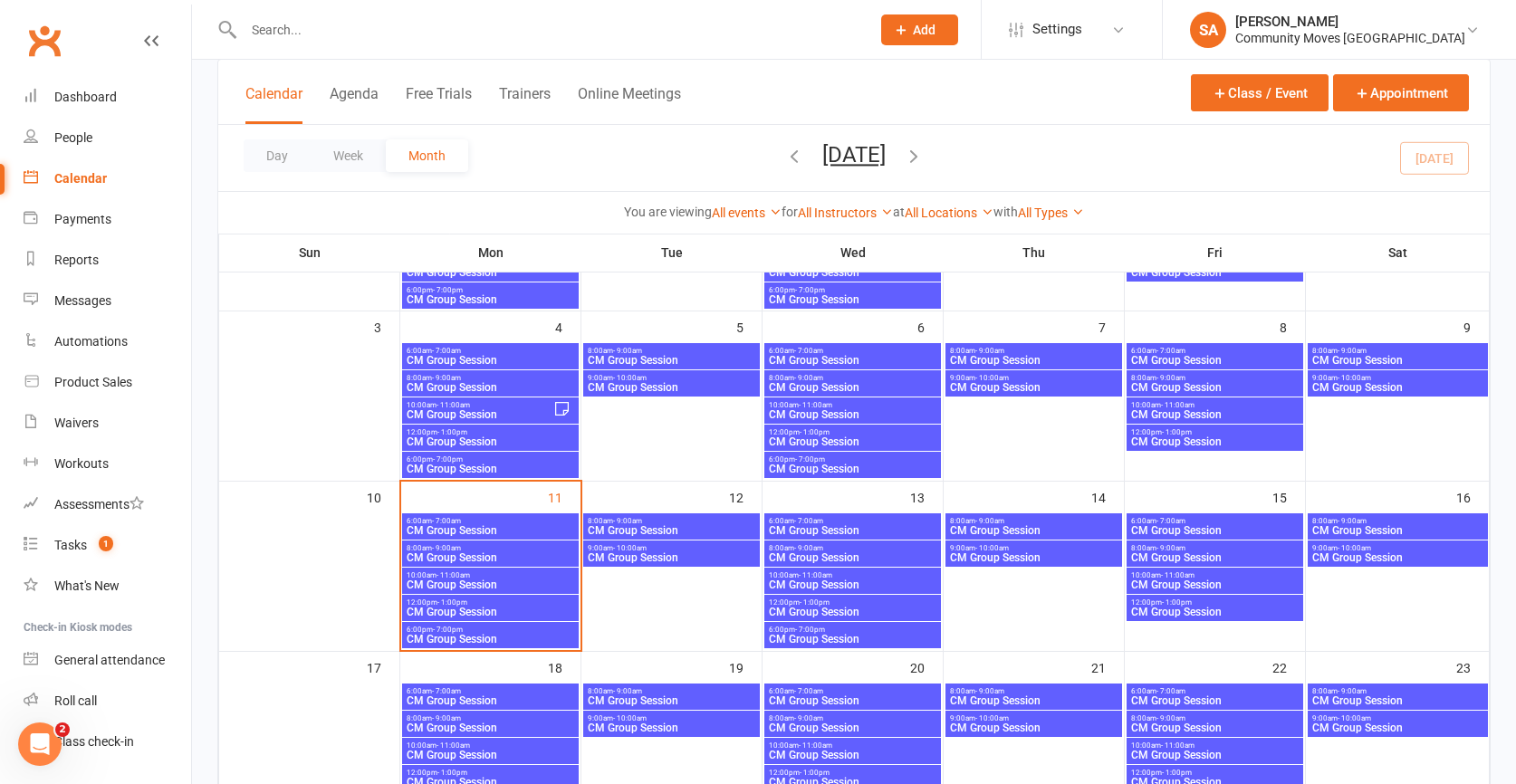
click at [498, 606] on span "CM Group Session" at bounding box center [490, 611] width 170 height 11
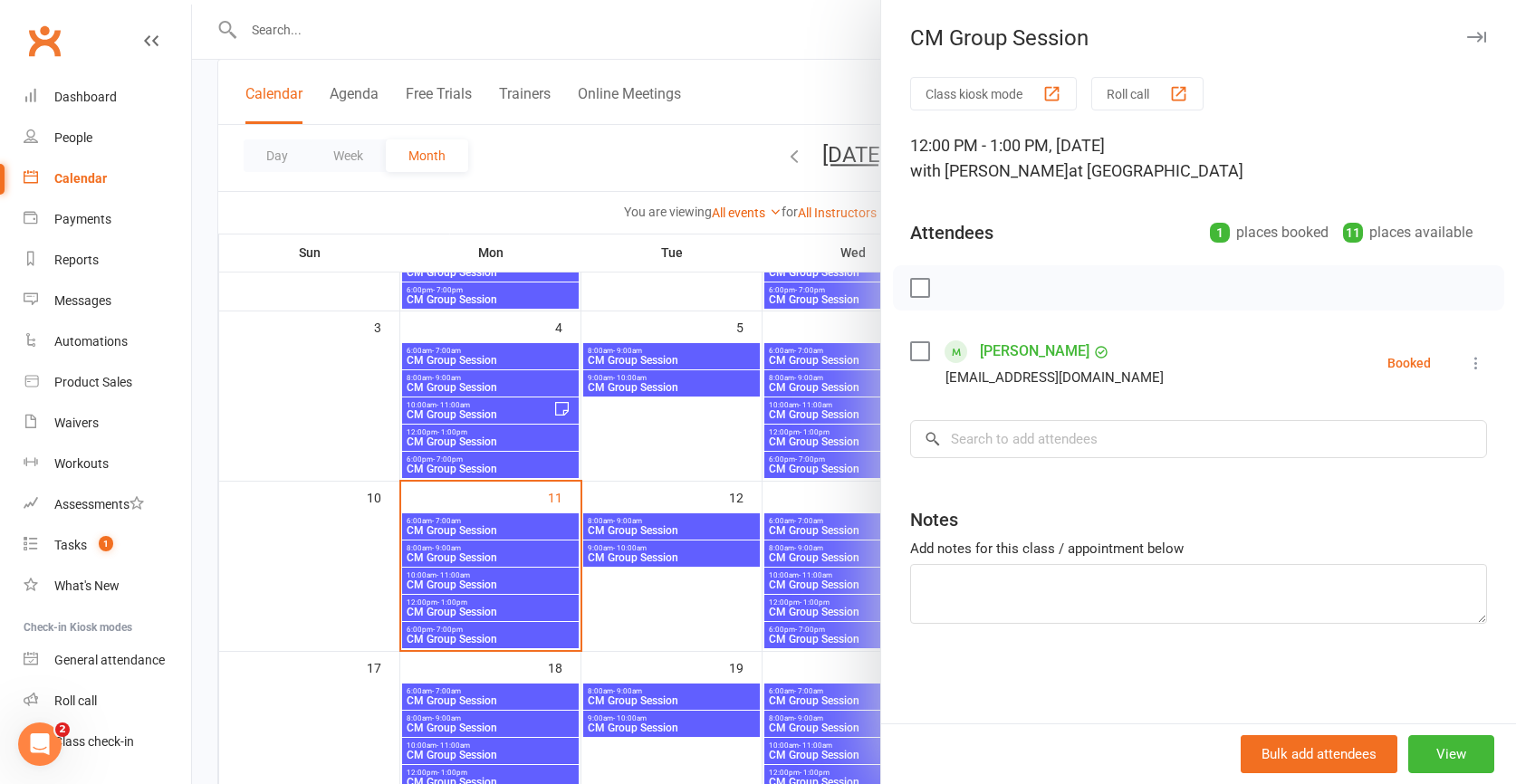
click at [498, 605] on div at bounding box center [853, 392] width 1323 height 784
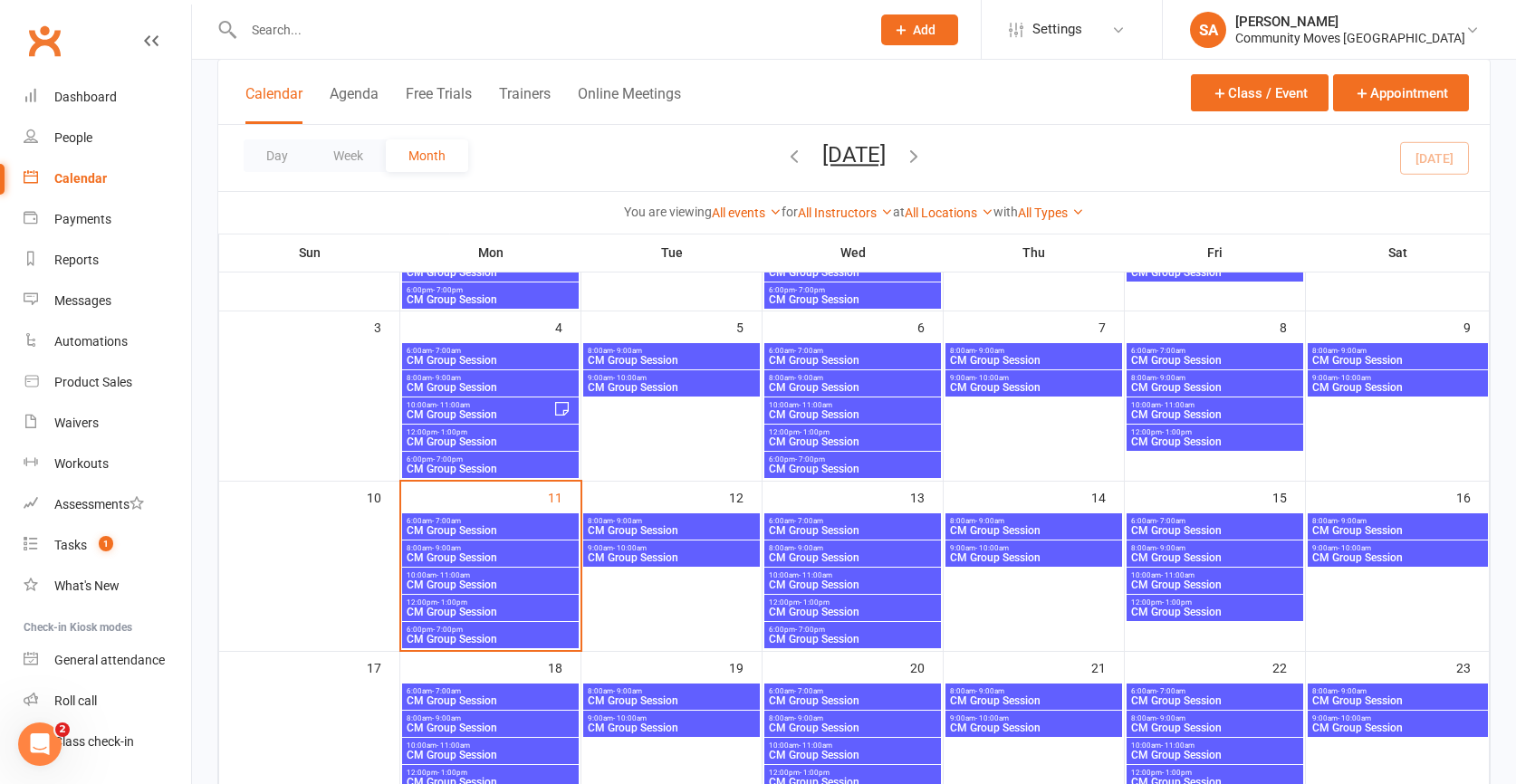
click at [498, 606] on span "CM Group Session" at bounding box center [490, 611] width 170 height 11
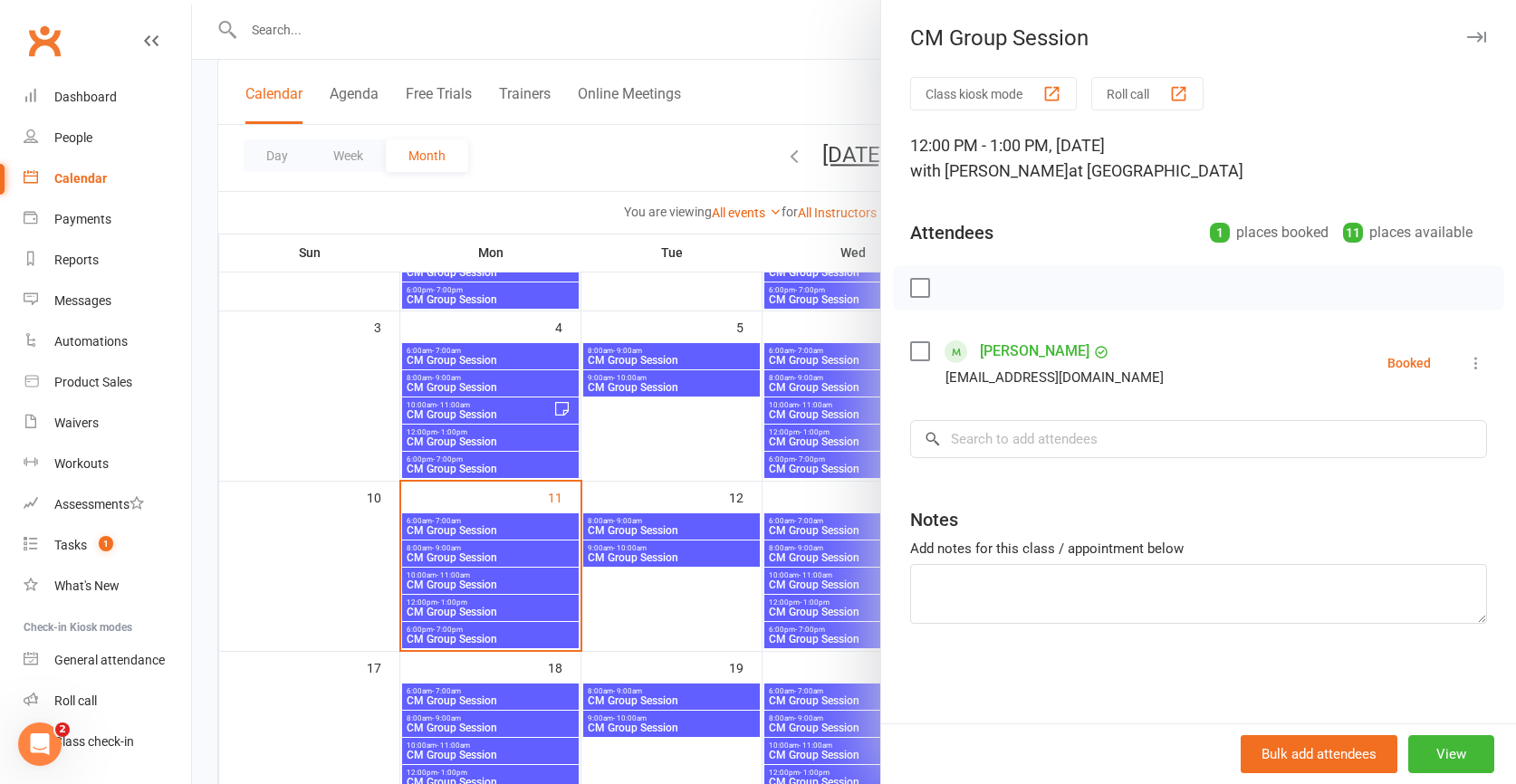
click at [492, 641] on div at bounding box center [853, 392] width 1323 height 784
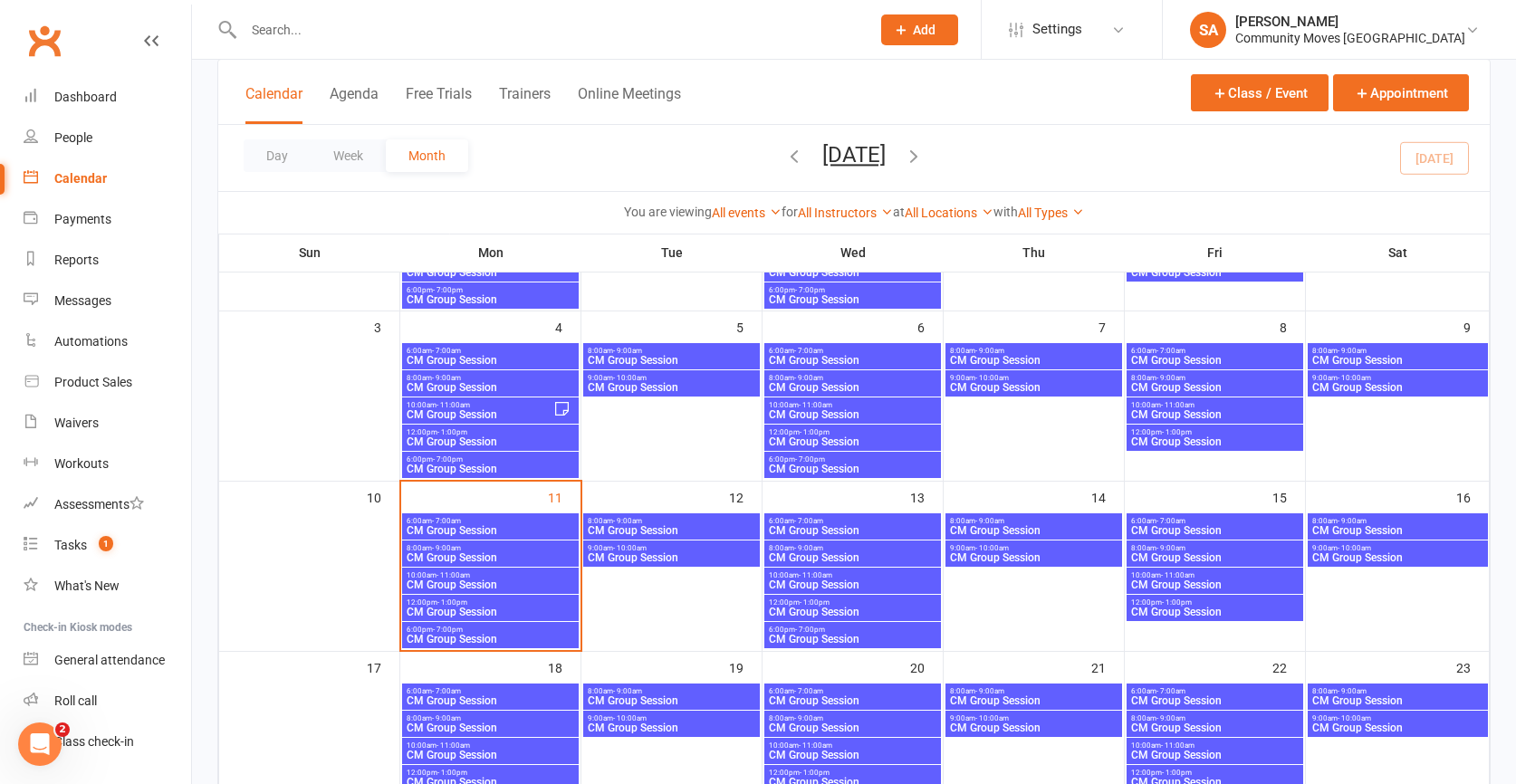
click at [492, 641] on span "CM Group Session" at bounding box center [490, 638] width 170 height 11
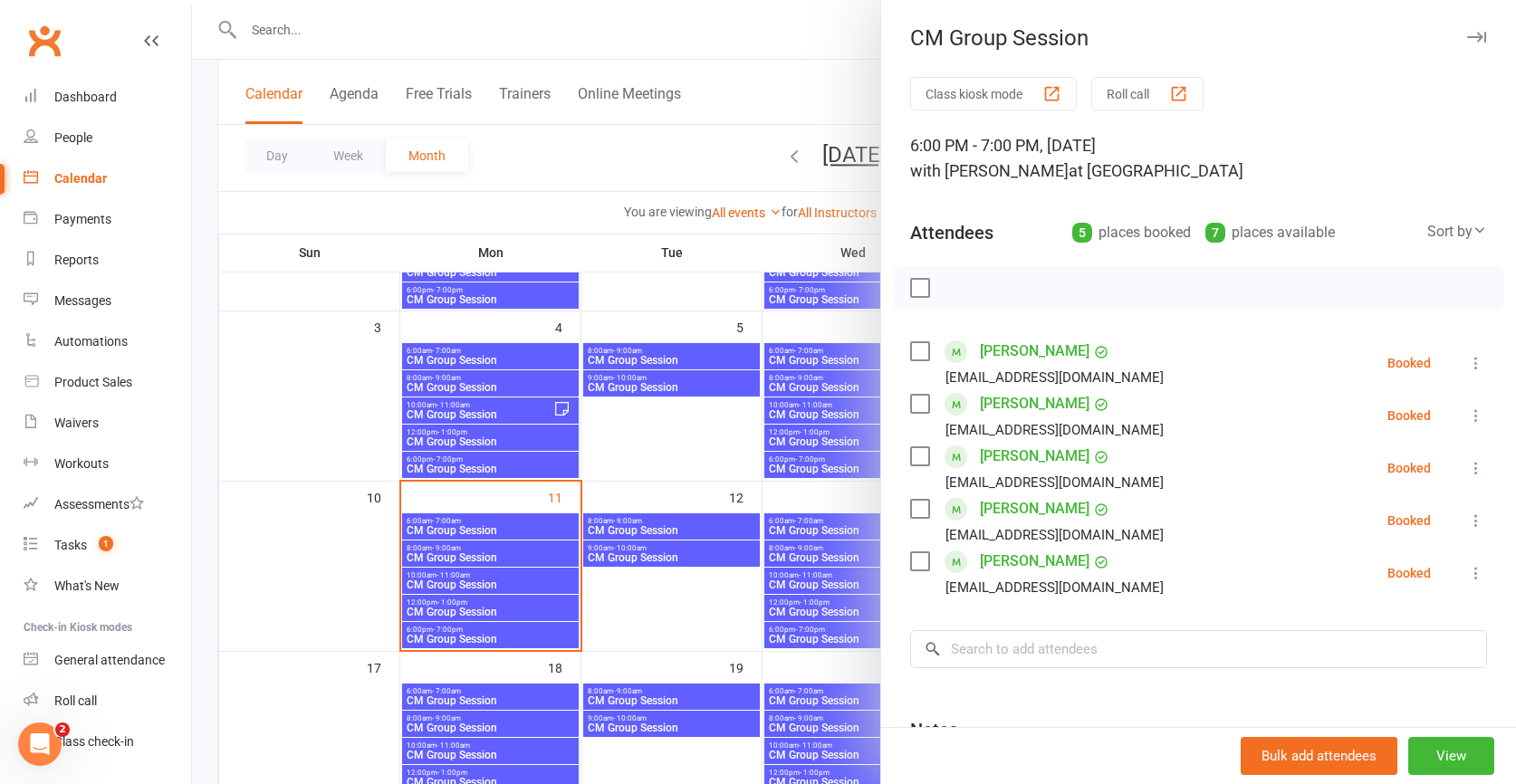
click at [461, 556] on div at bounding box center [853, 392] width 1323 height 784
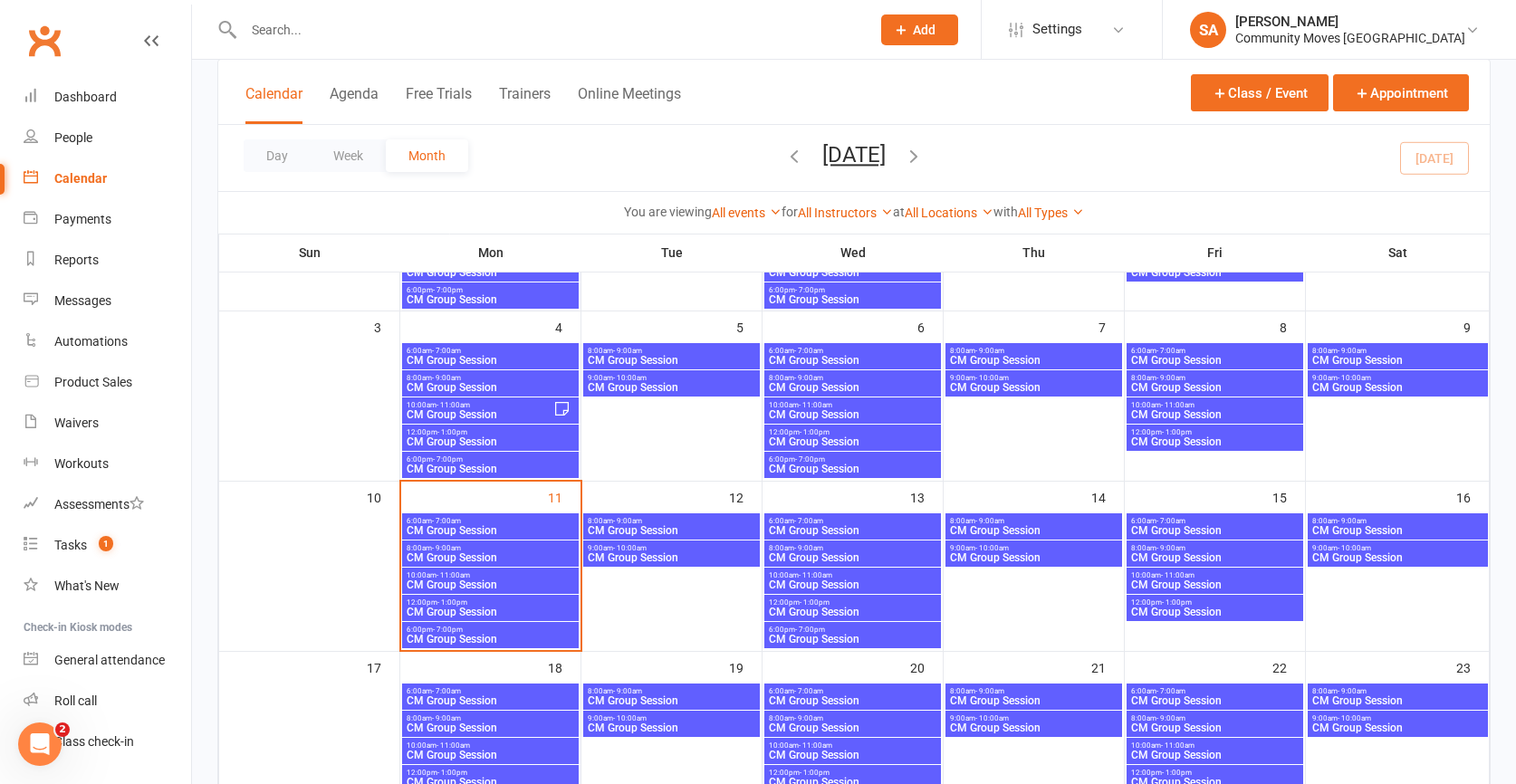
click at [461, 556] on span "CM Group Session" at bounding box center [490, 557] width 170 height 11
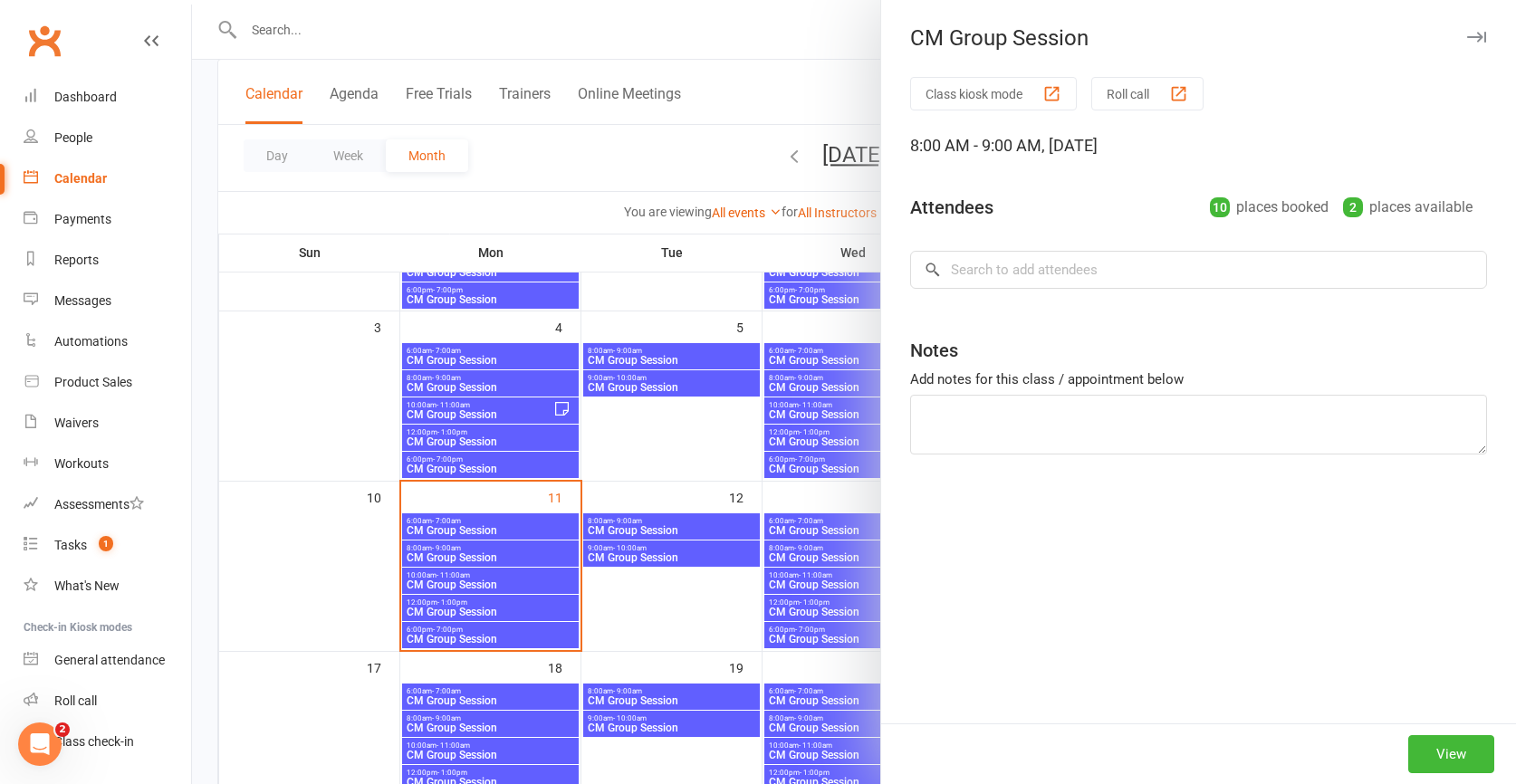
click at [458, 554] on div at bounding box center [853, 392] width 1323 height 784
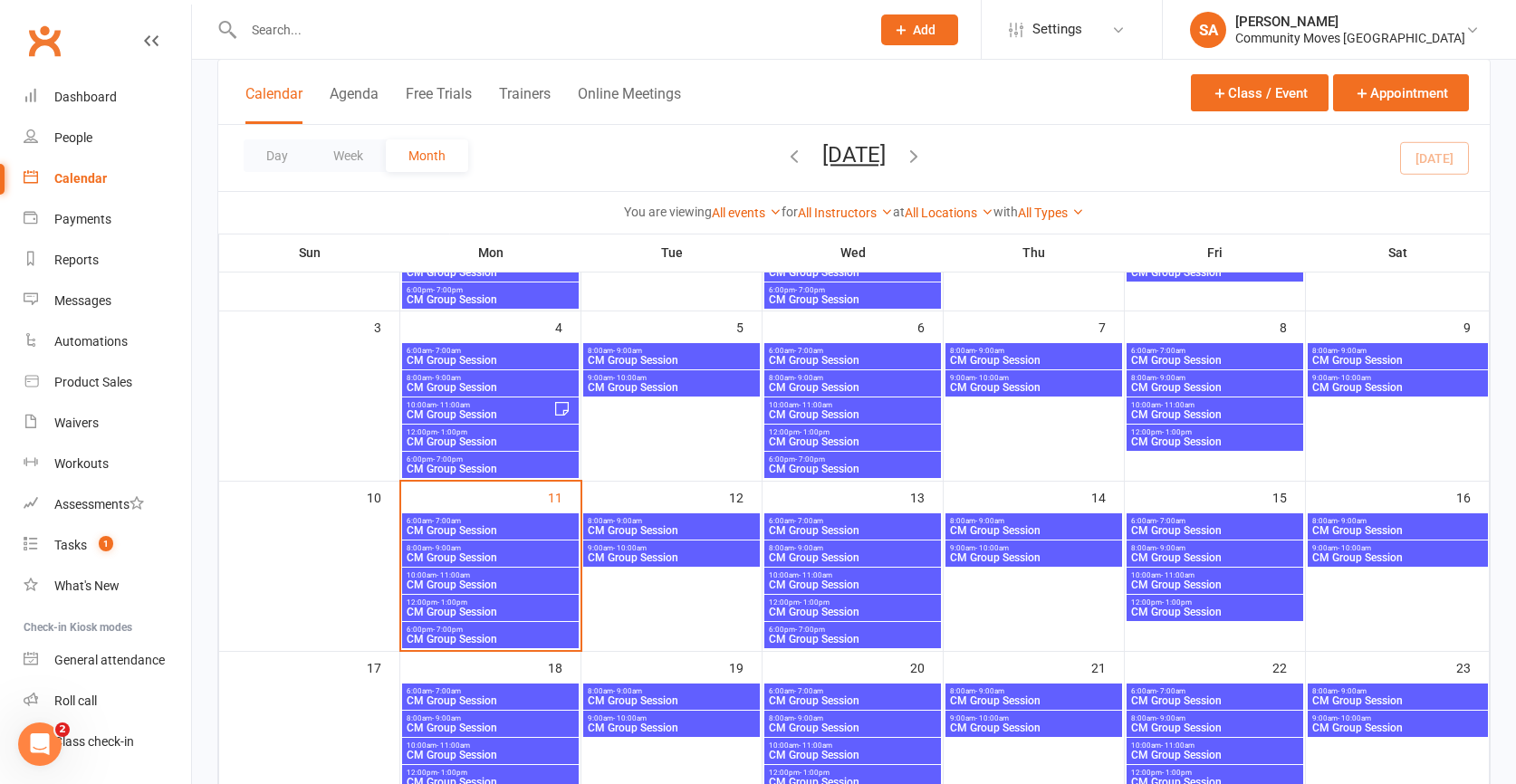
click at [448, 556] on span "CM Group Session" at bounding box center [490, 557] width 170 height 11
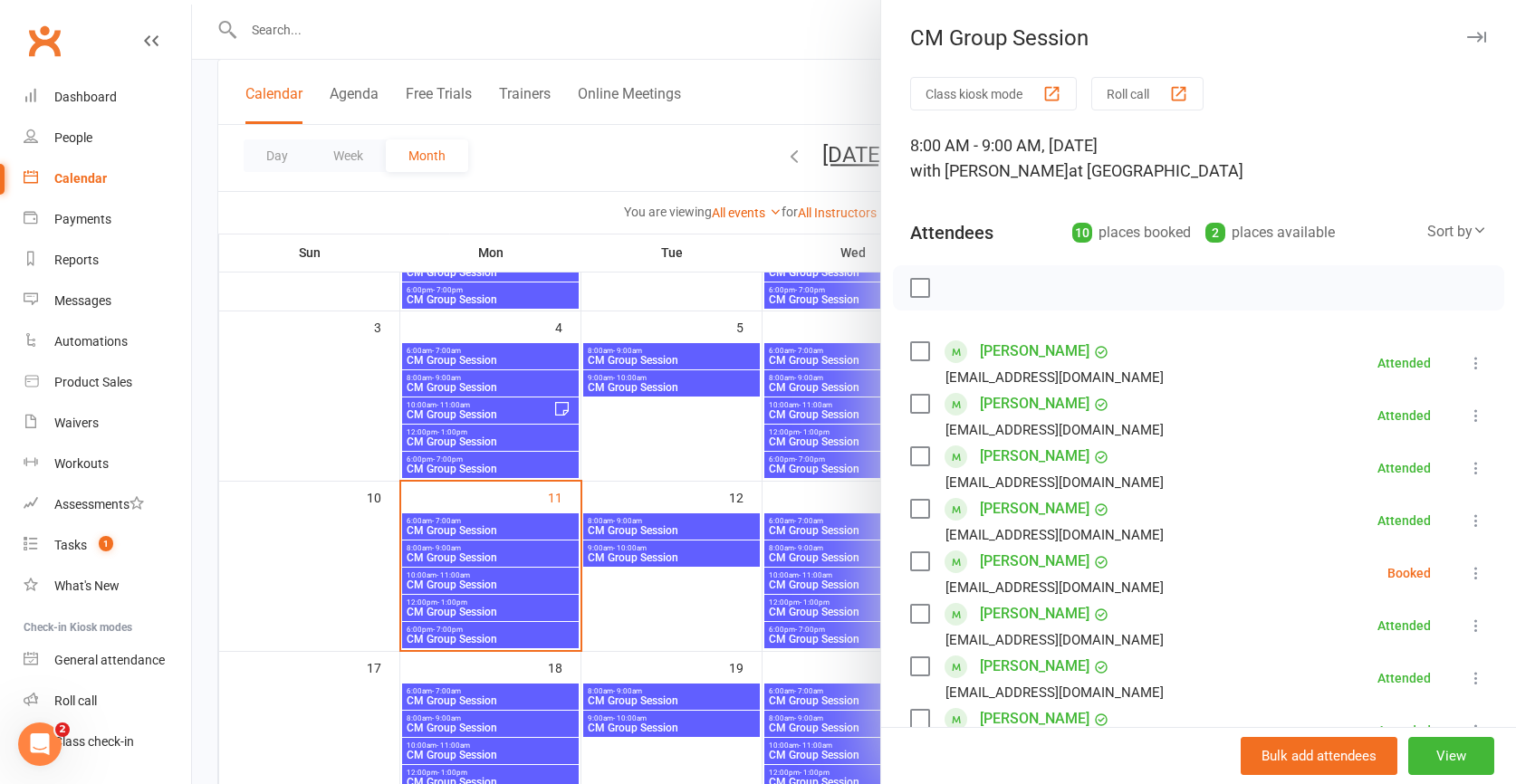
click at [470, 587] on div at bounding box center [853, 392] width 1323 height 784
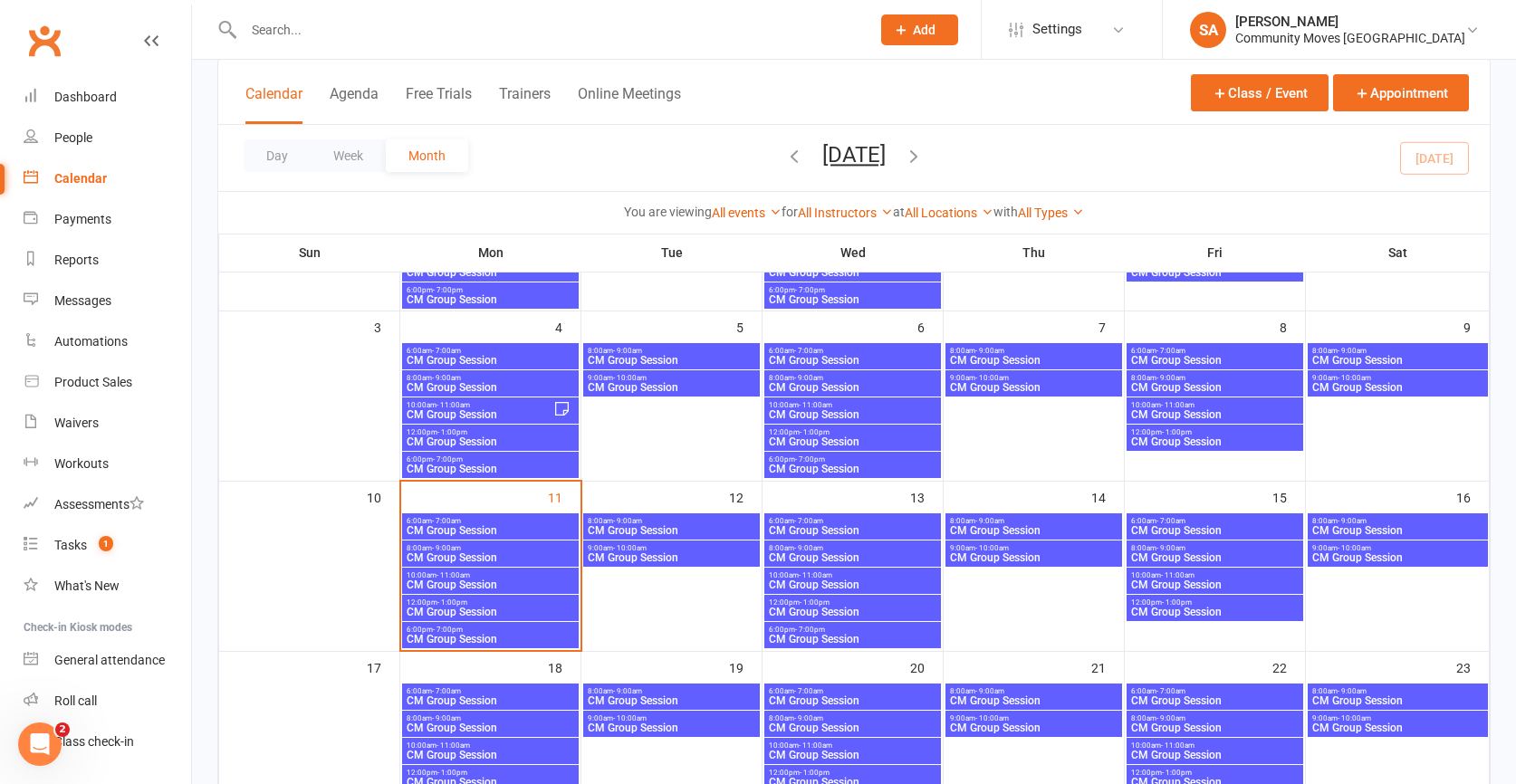
click at [470, 587] on span "CM Group Session" at bounding box center [490, 585] width 170 height 11
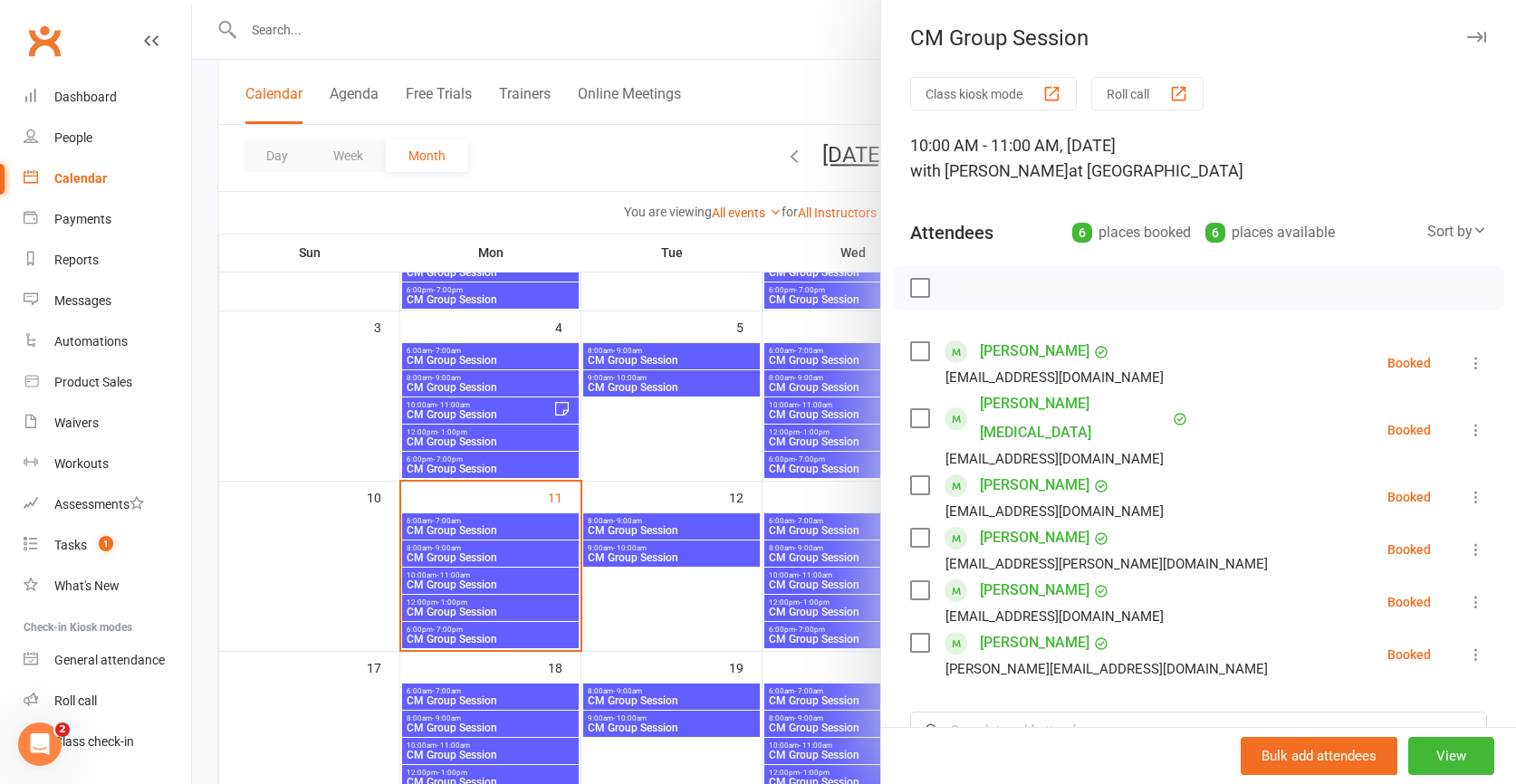
click at [1471, 361] on icon at bounding box center [1476, 363] width 18 height 18
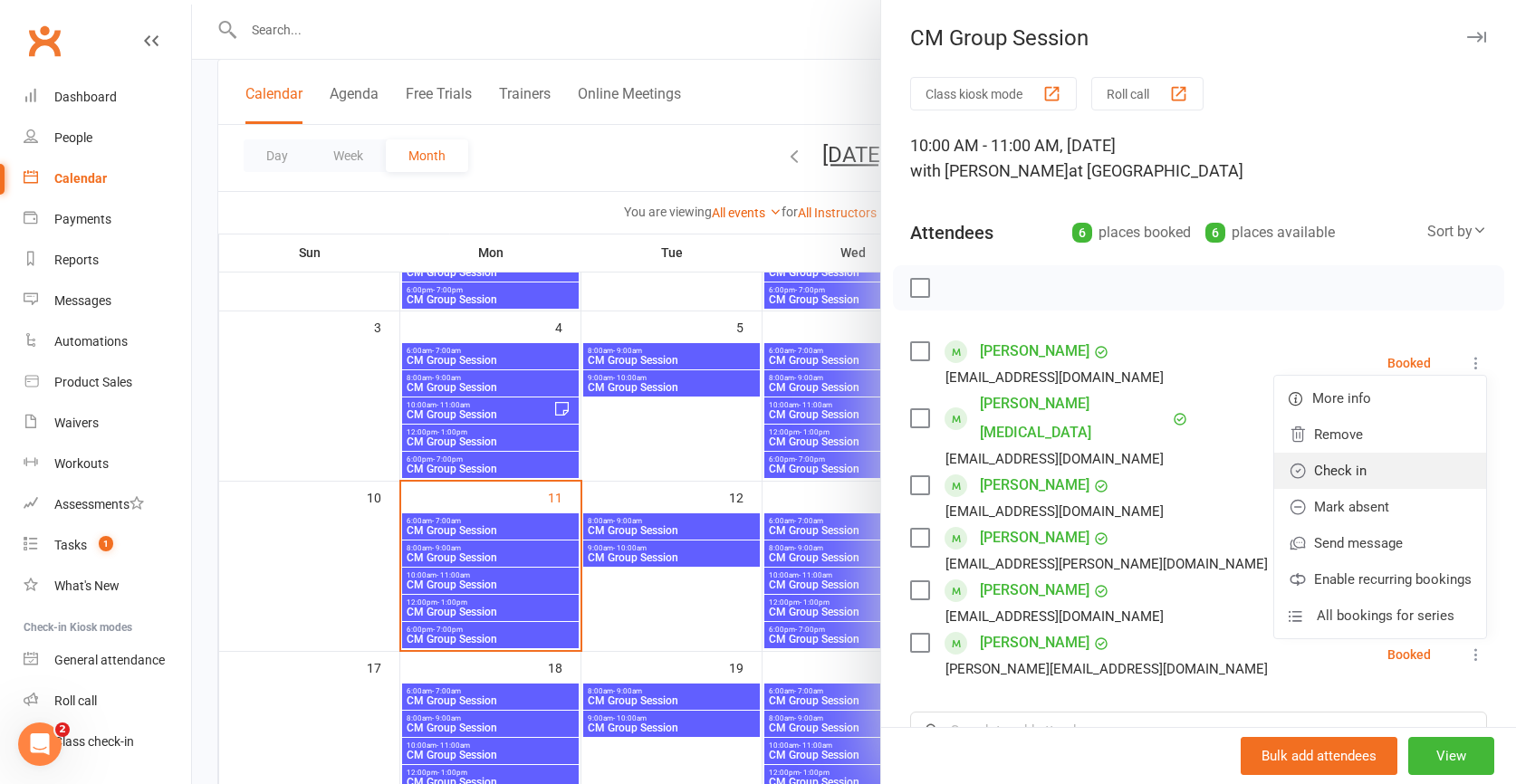
click at [1341, 472] on link "Check in" at bounding box center [1379, 470] width 211 height 36
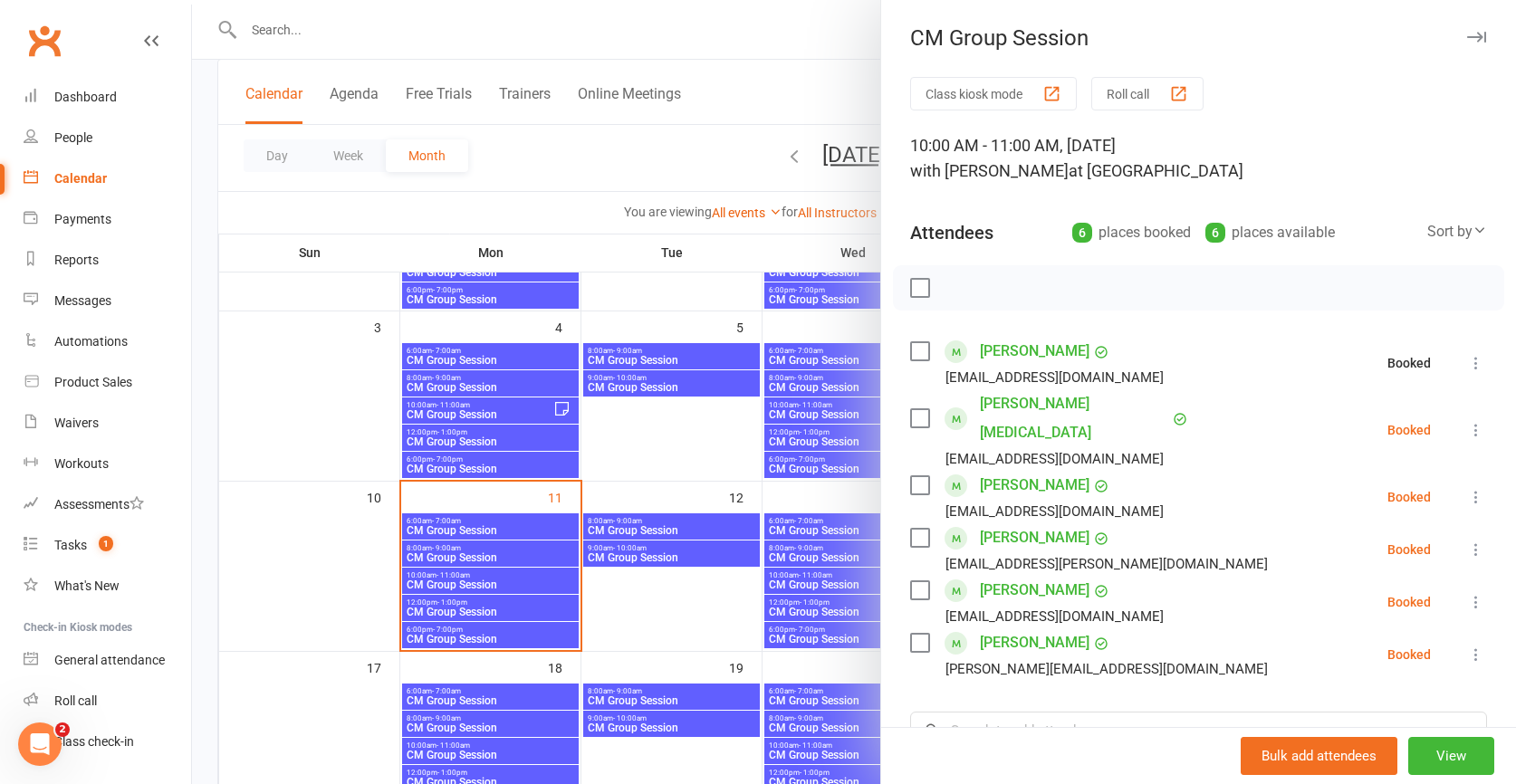
click at [1478, 541] on icon at bounding box center [1476, 550] width 18 height 18
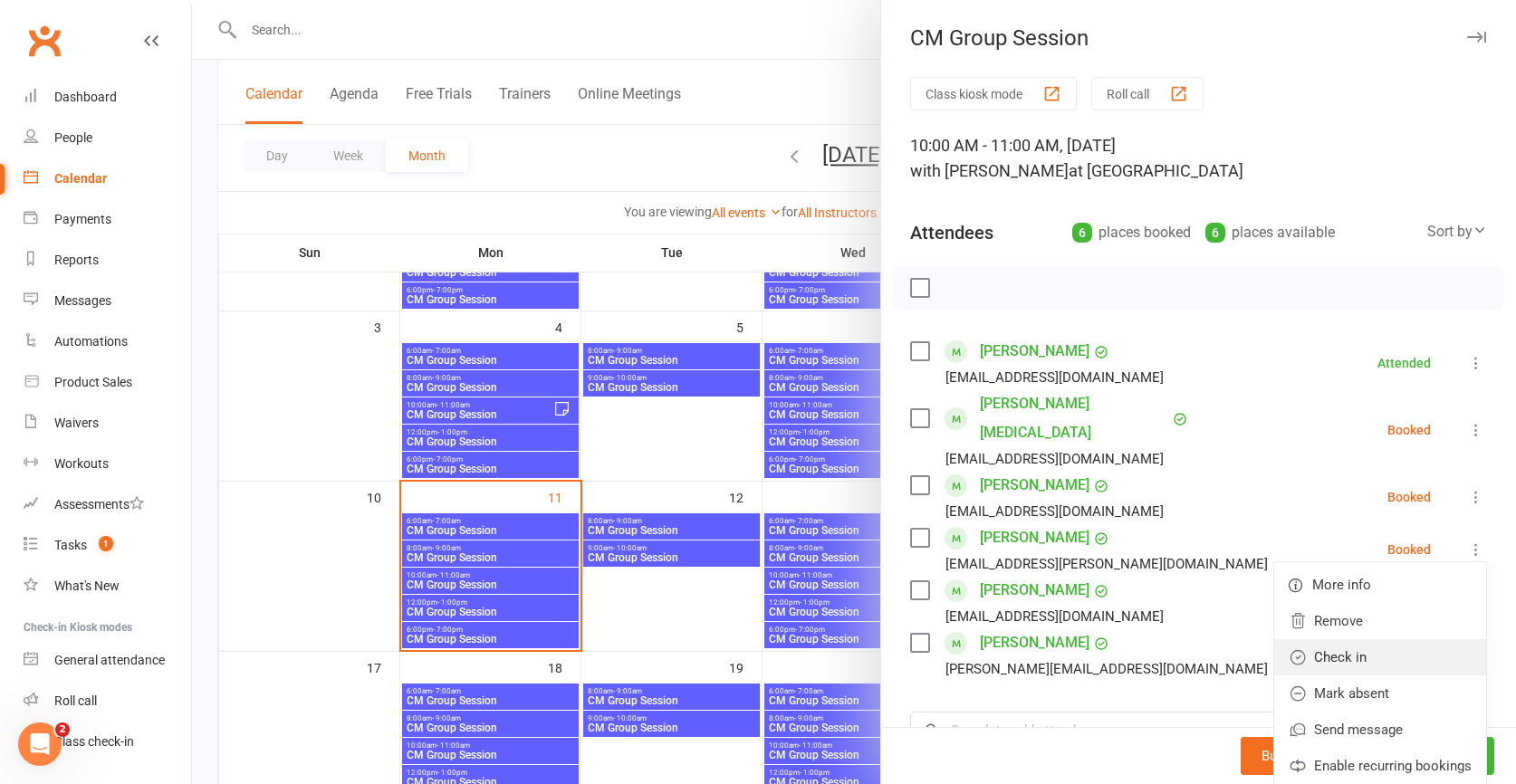
click at [1364, 639] on link "Check in" at bounding box center [1379, 657] width 211 height 36
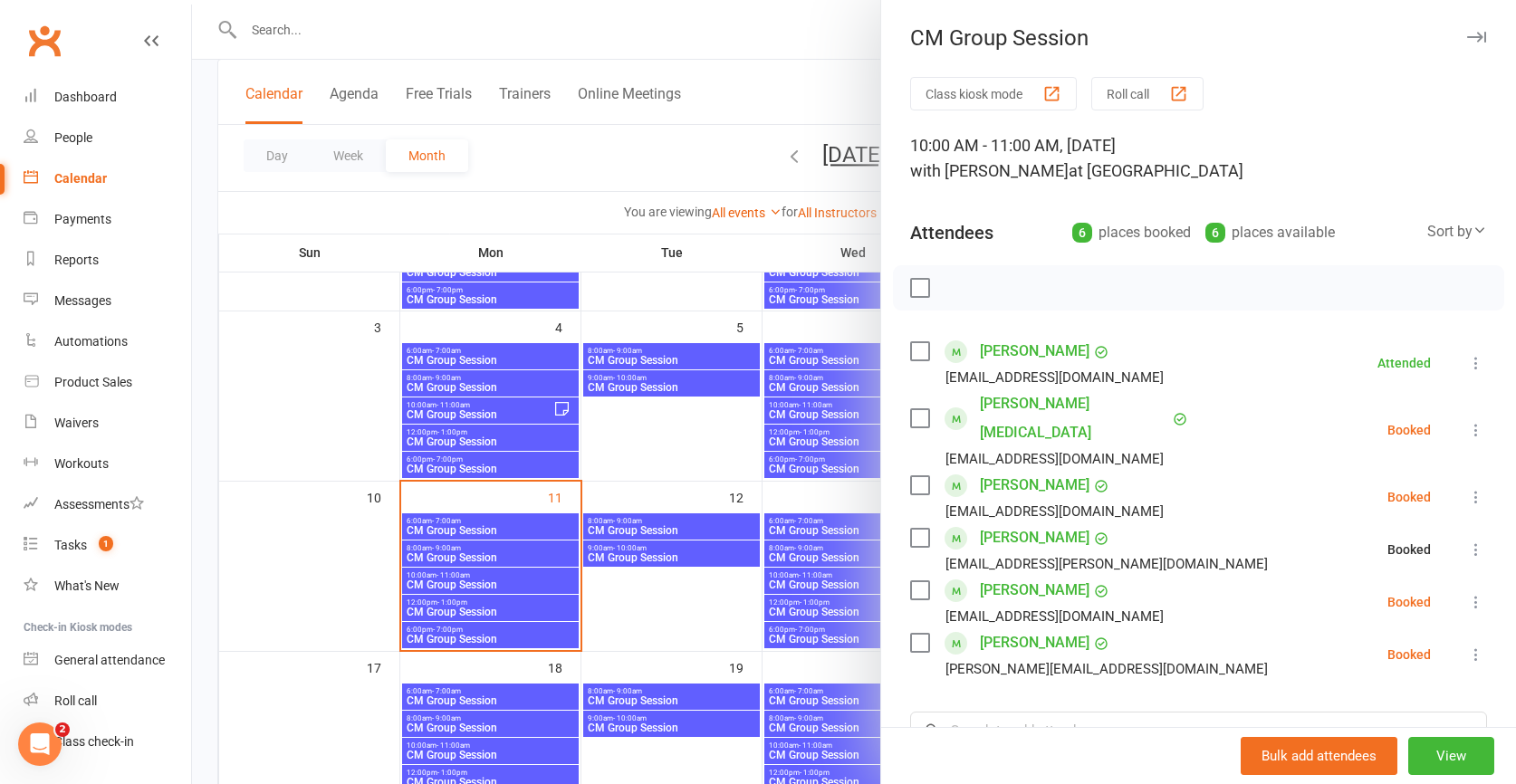
click at [1471, 645] on icon at bounding box center [1476, 654] width 18 height 18
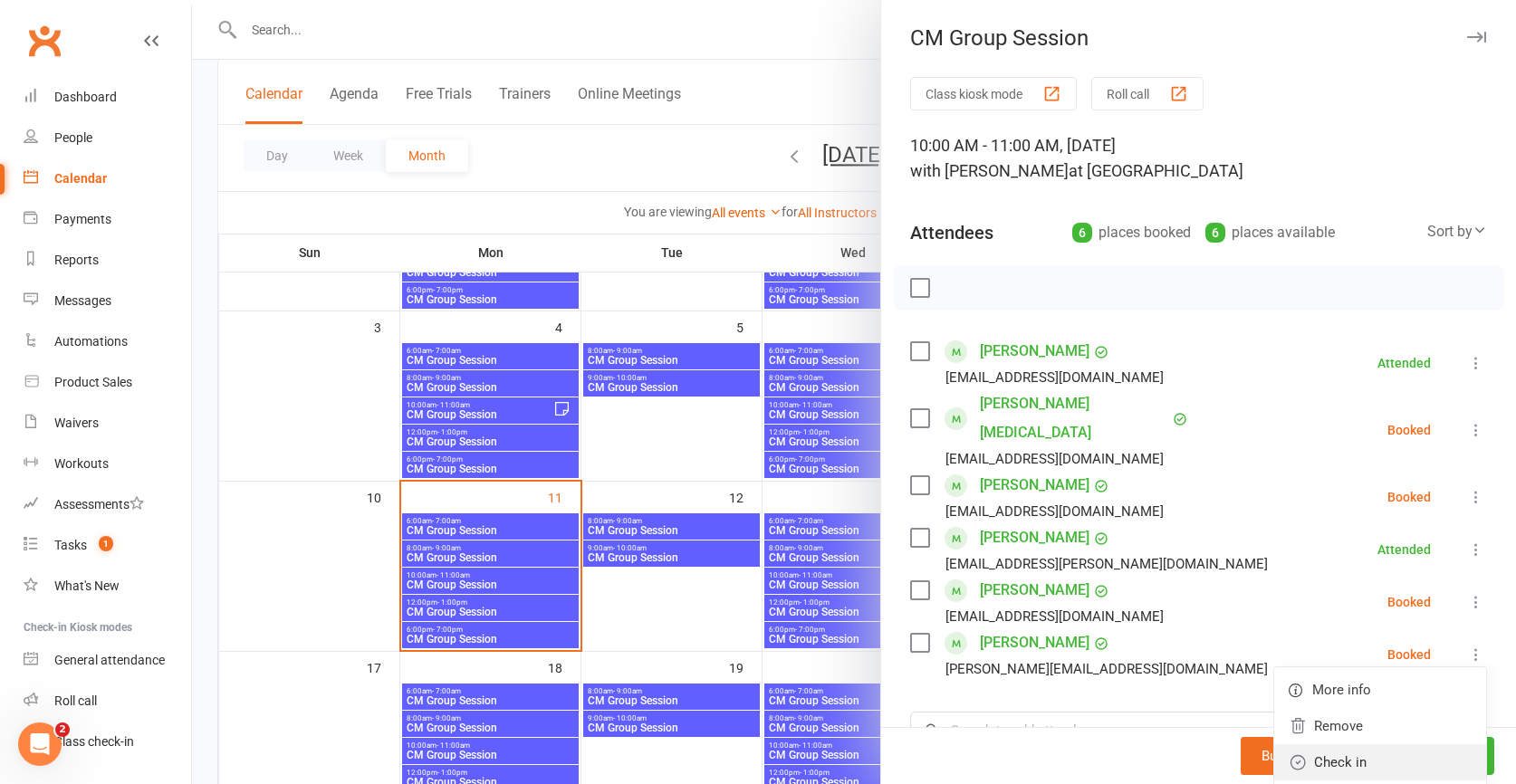
click at [1339, 744] on link "Check in" at bounding box center [1379, 762] width 211 height 36
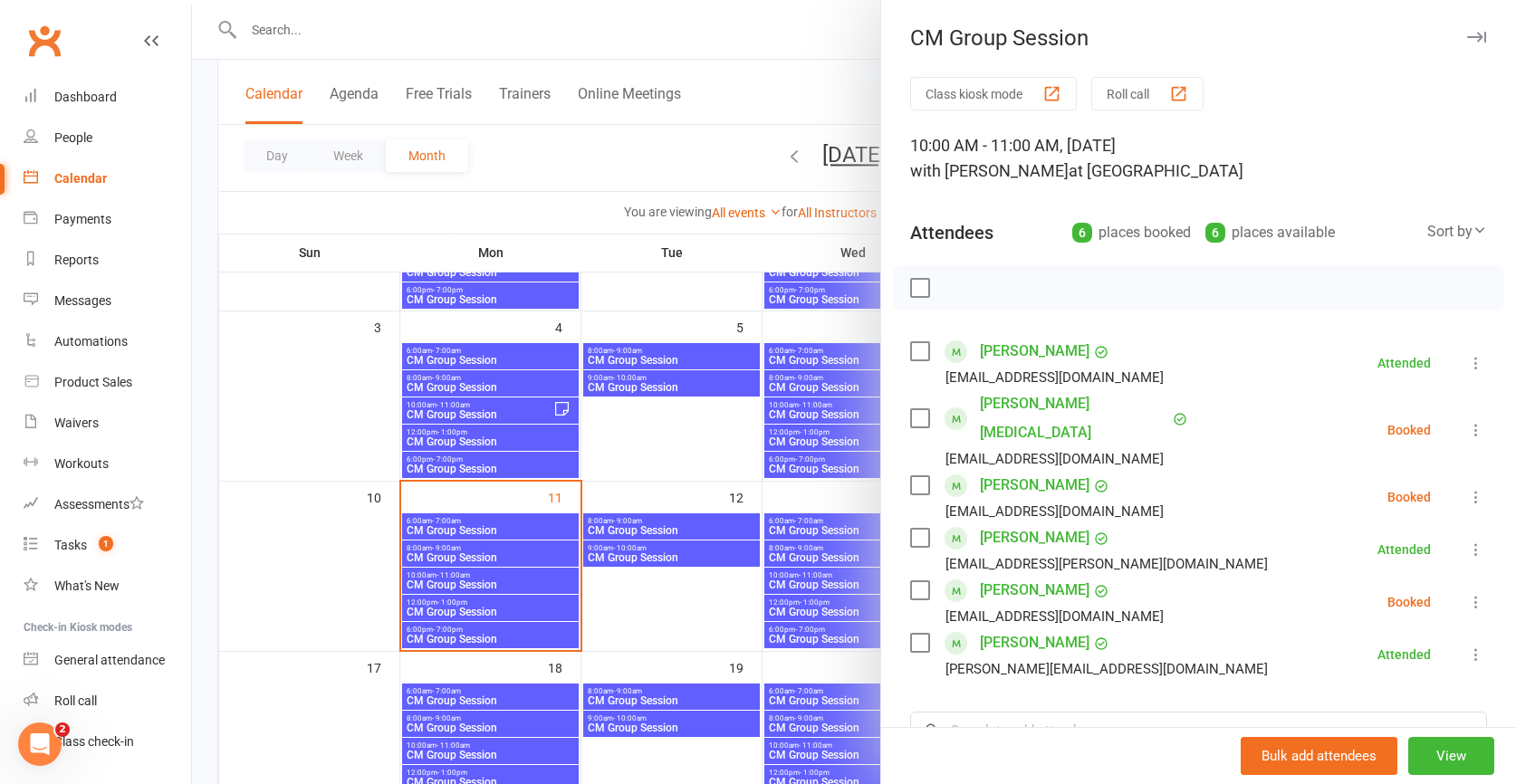
click at [1473, 592] on icon at bounding box center [1476, 601] width 18 height 18
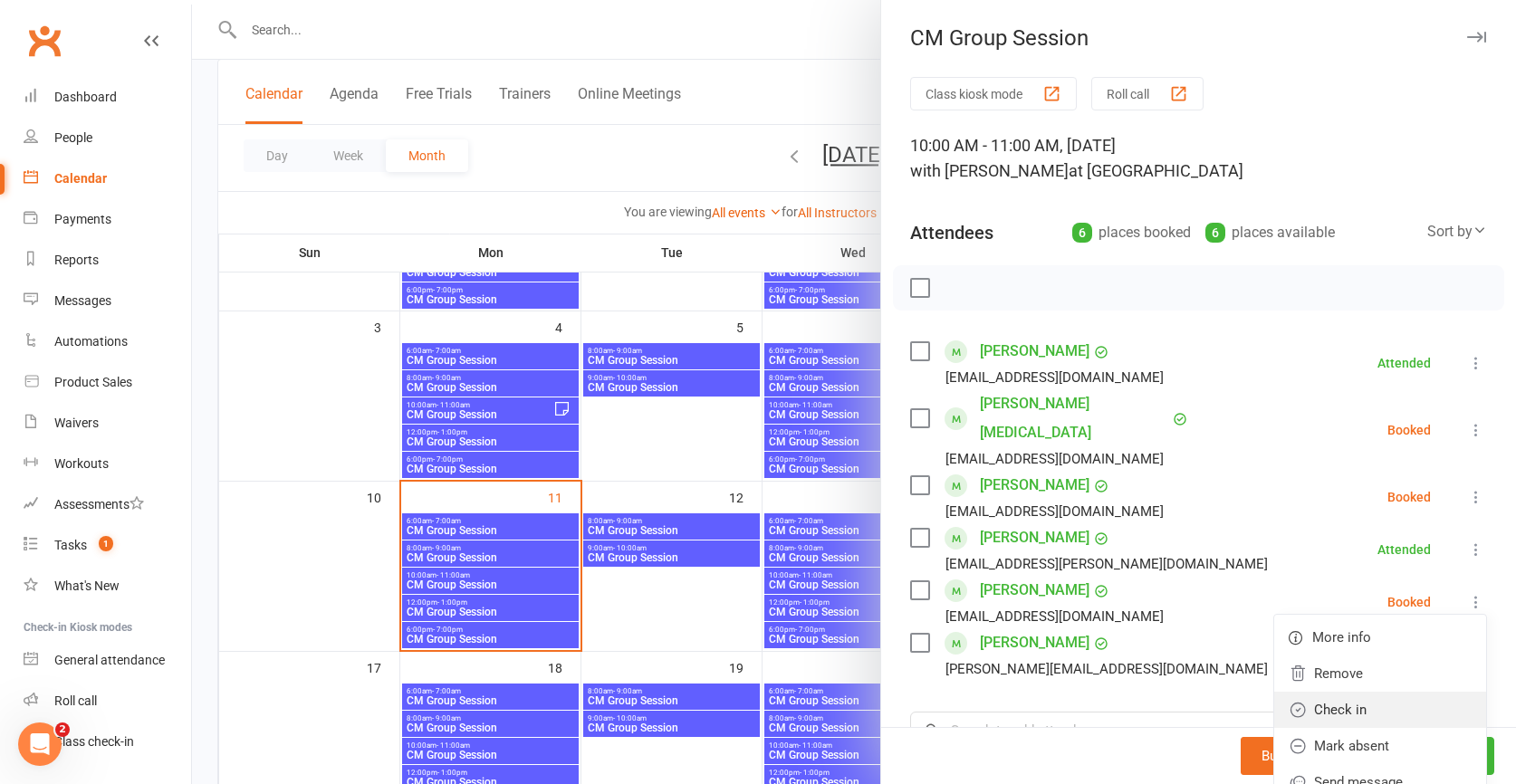
click at [1347, 692] on link "Check in" at bounding box center [1379, 710] width 211 height 36
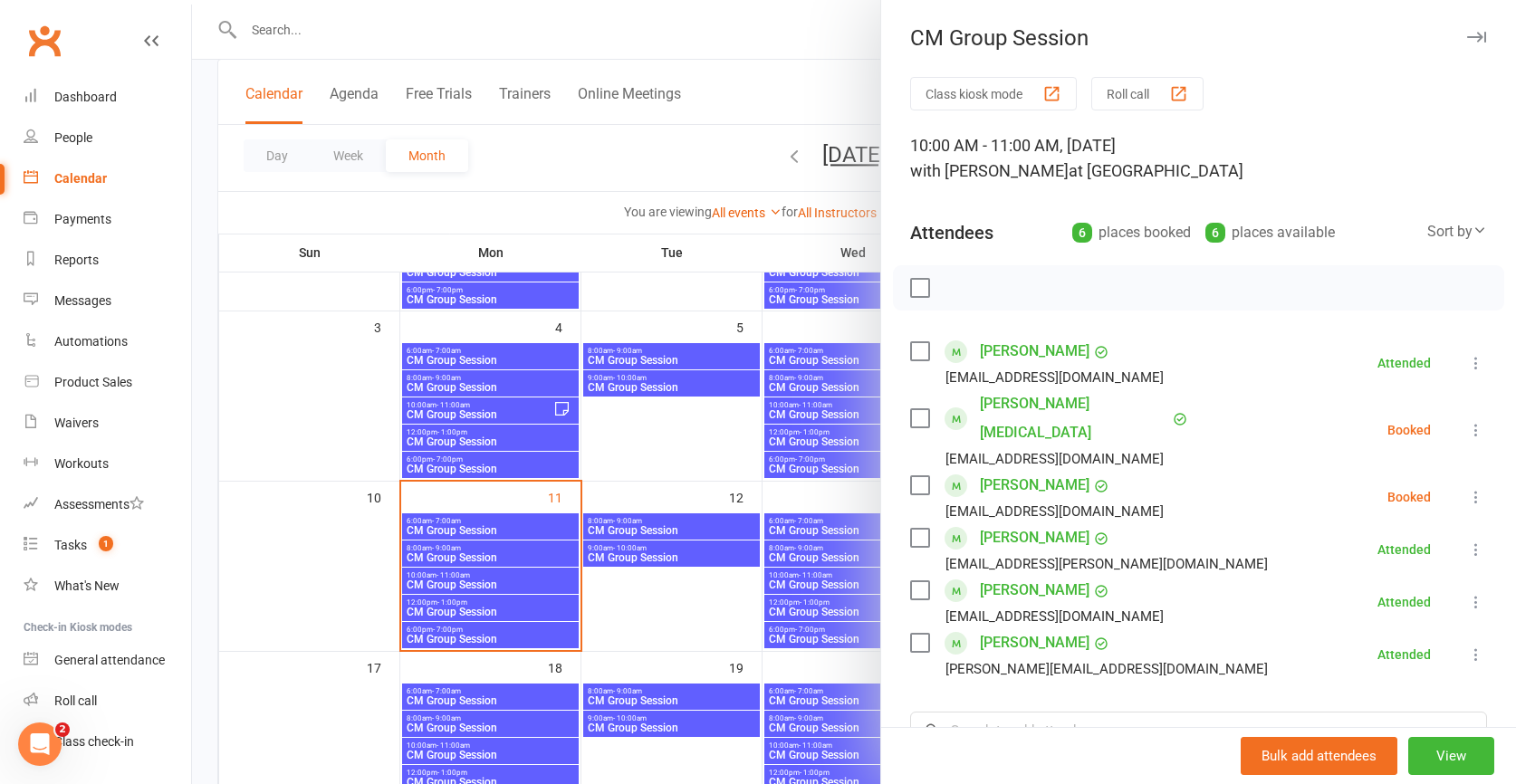
scroll to position [1, 0]
click at [1476, 420] on icon at bounding box center [1476, 429] width 18 height 18
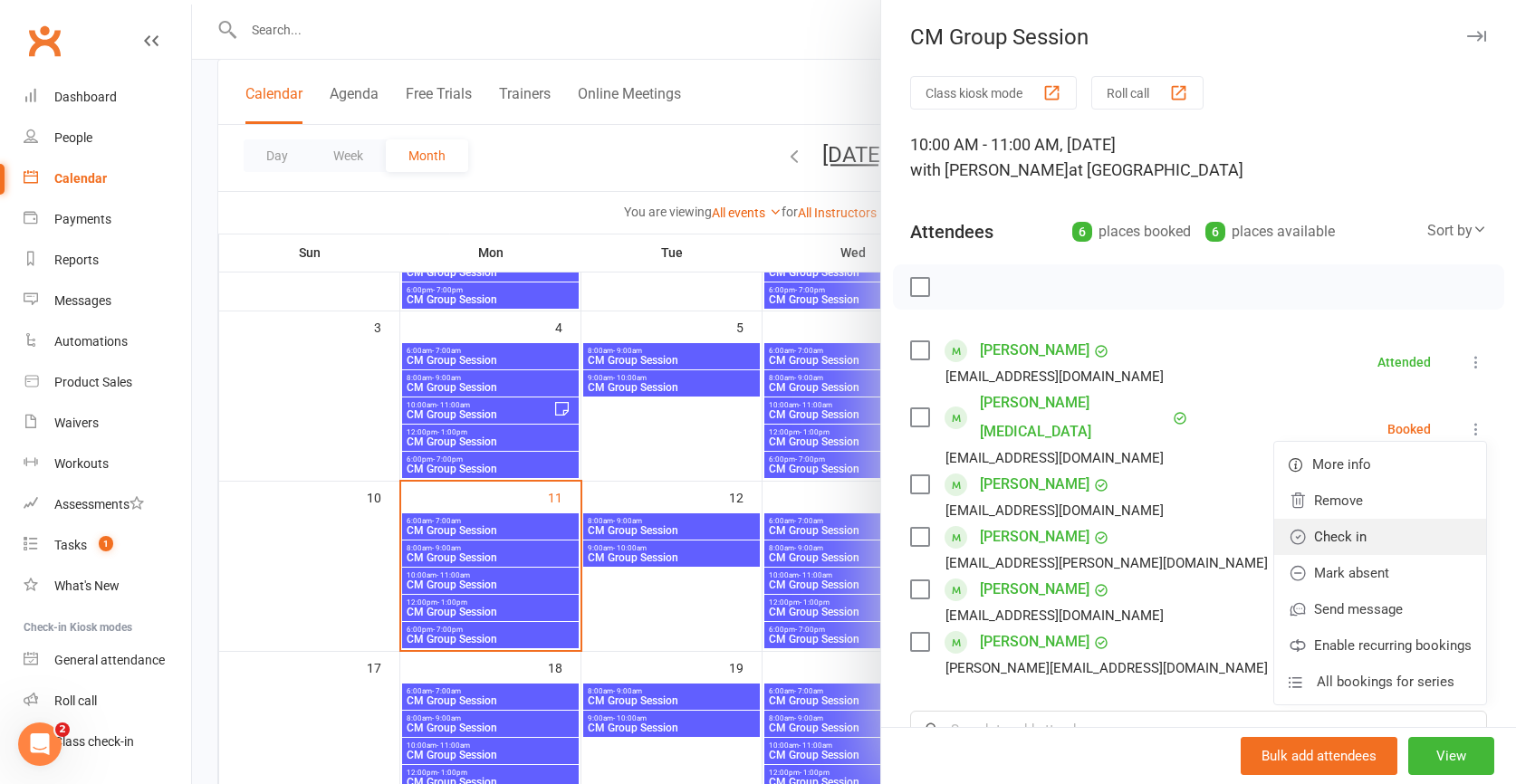
click at [1353, 522] on link "Check in" at bounding box center [1379, 537] width 211 height 36
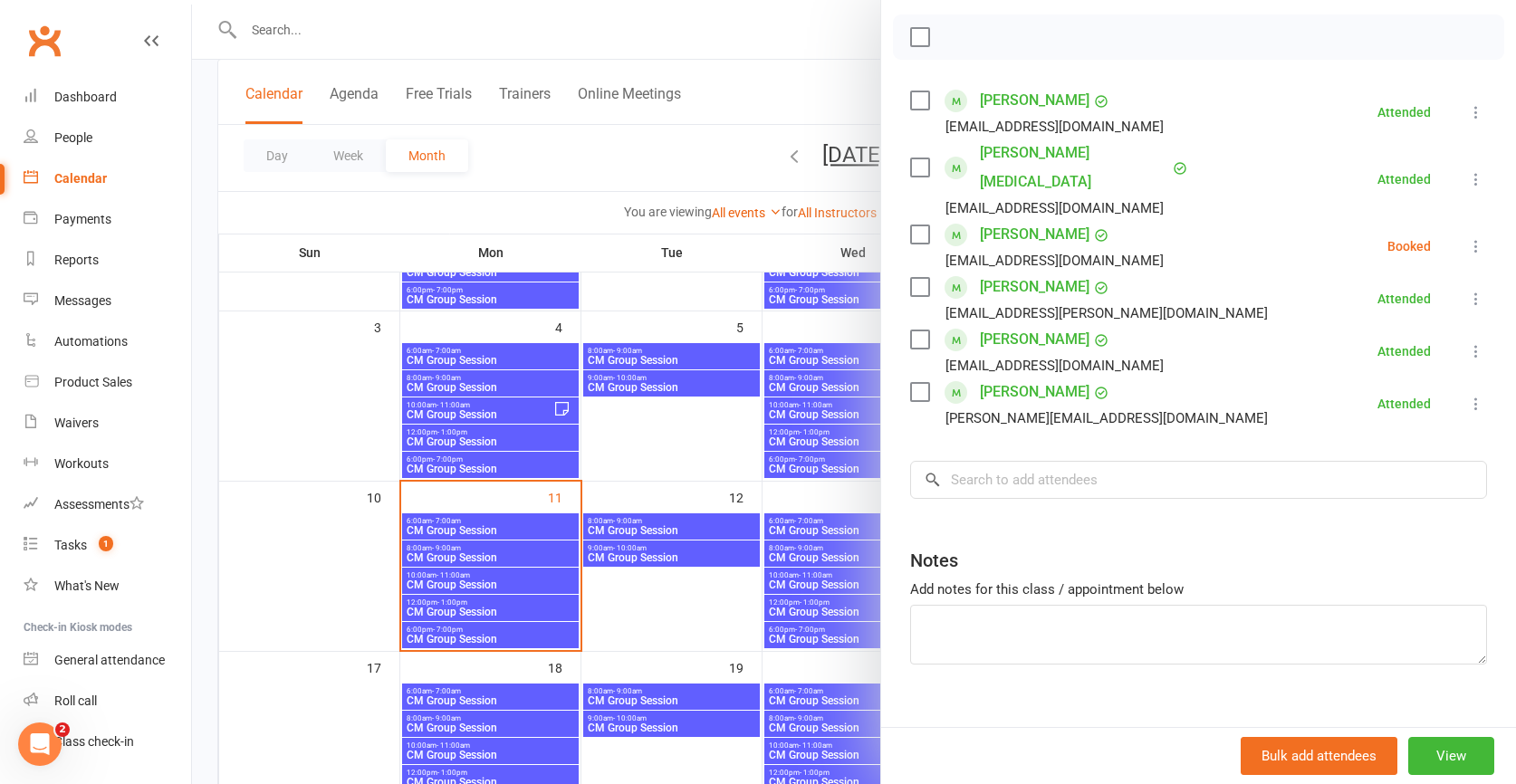
scroll to position [250, 0]
click at [482, 582] on div at bounding box center [853, 392] width 1323 height 784
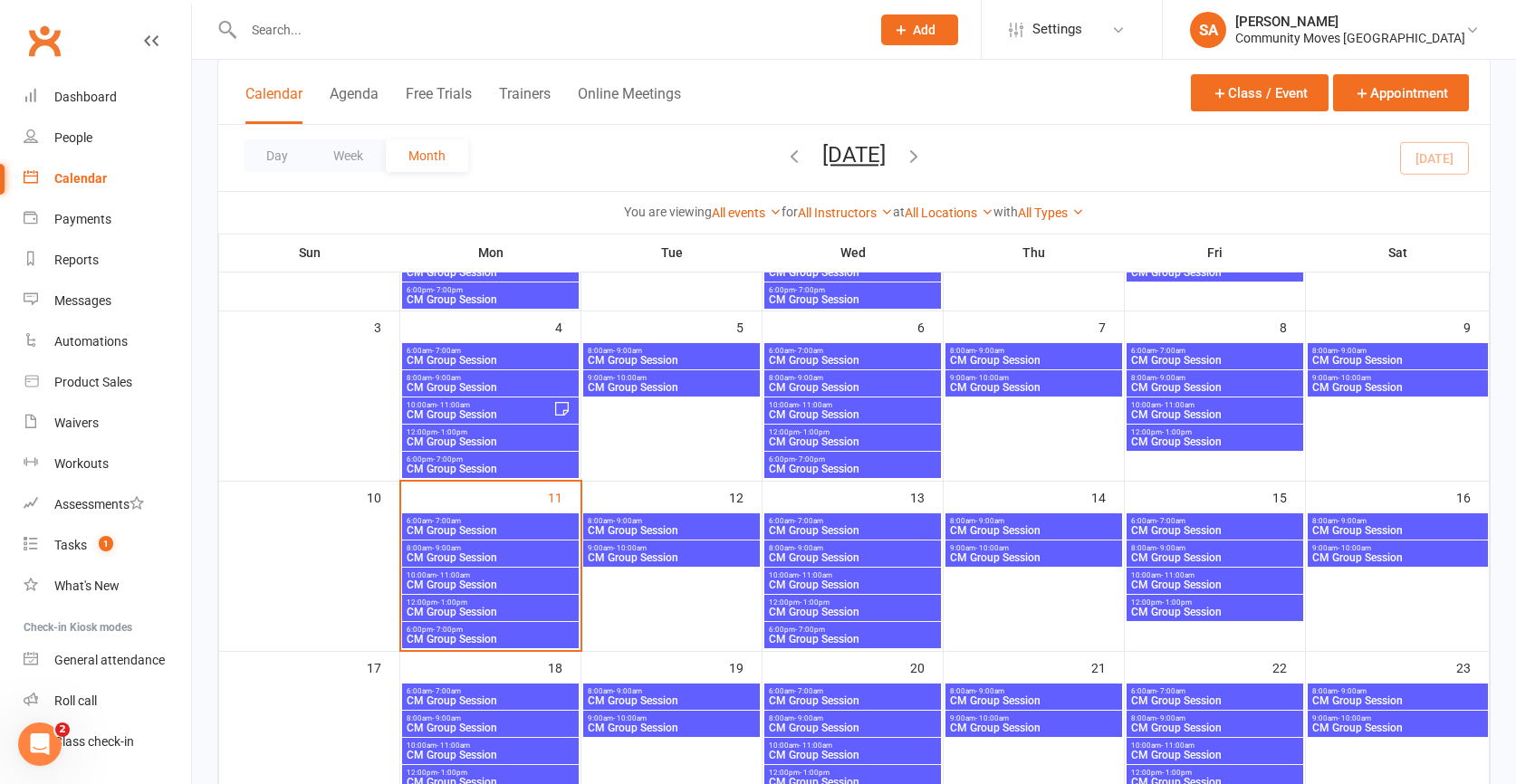
click at [482, 582] on span "CM Group Session" at bounding box center [490, 585] width 170 height 11
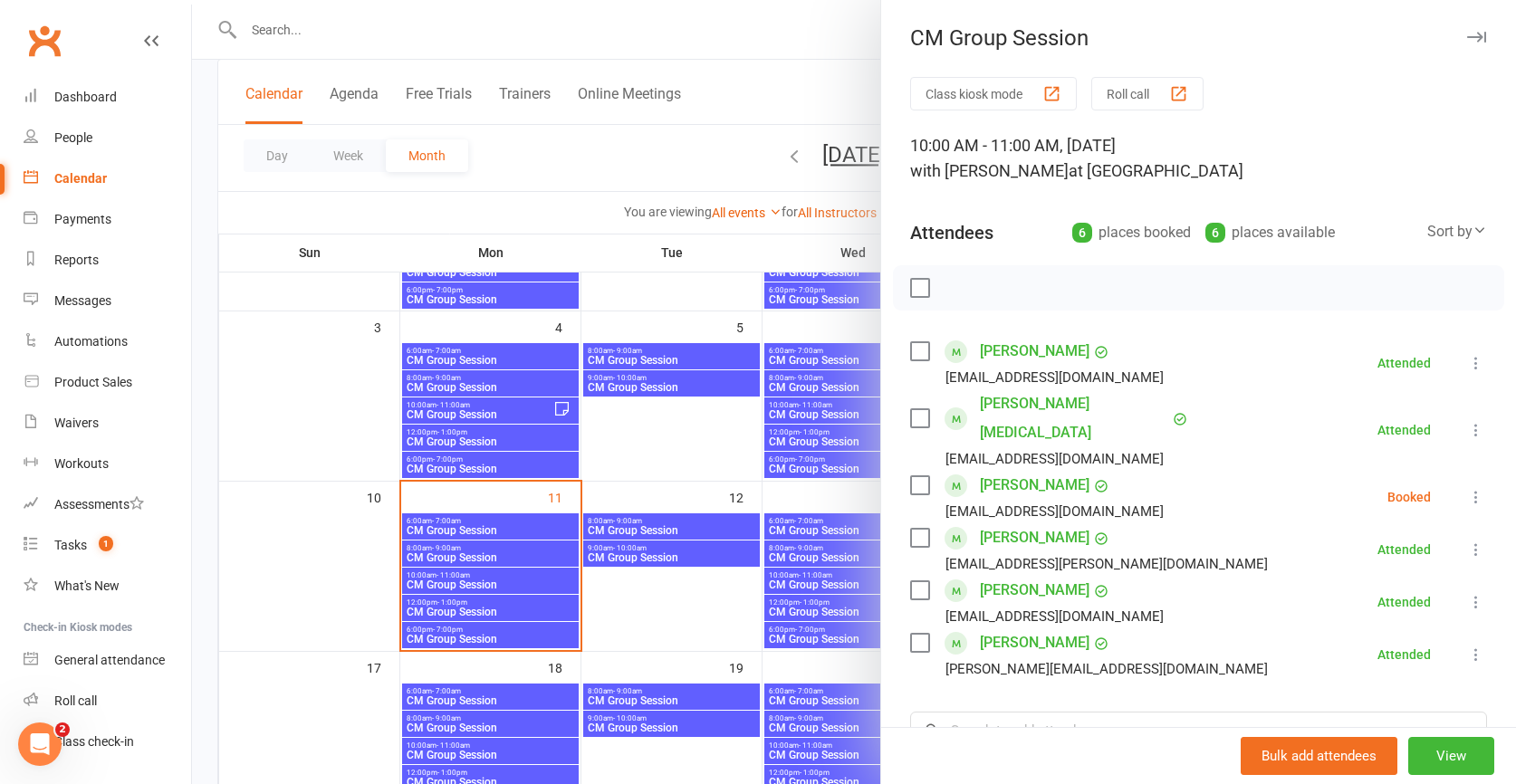
click at [487, 606] on div at bounding box center [853, 392] width 1323 height 784
